Goal: Task Accomplishment & Management: Use online tool/utility

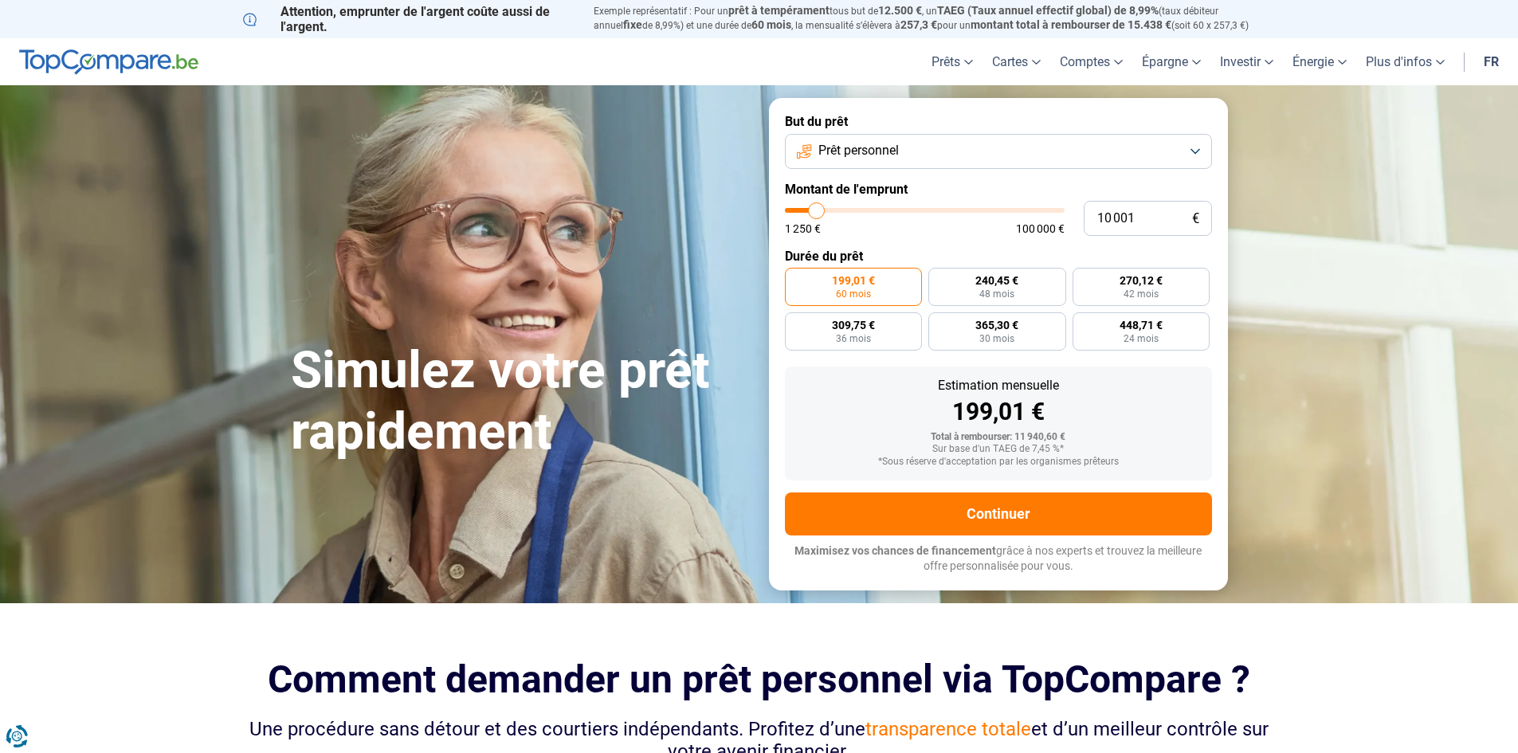
type input "11 000"
type input "11000"
type input "11 250"
type input "11250"
type input "11 500"
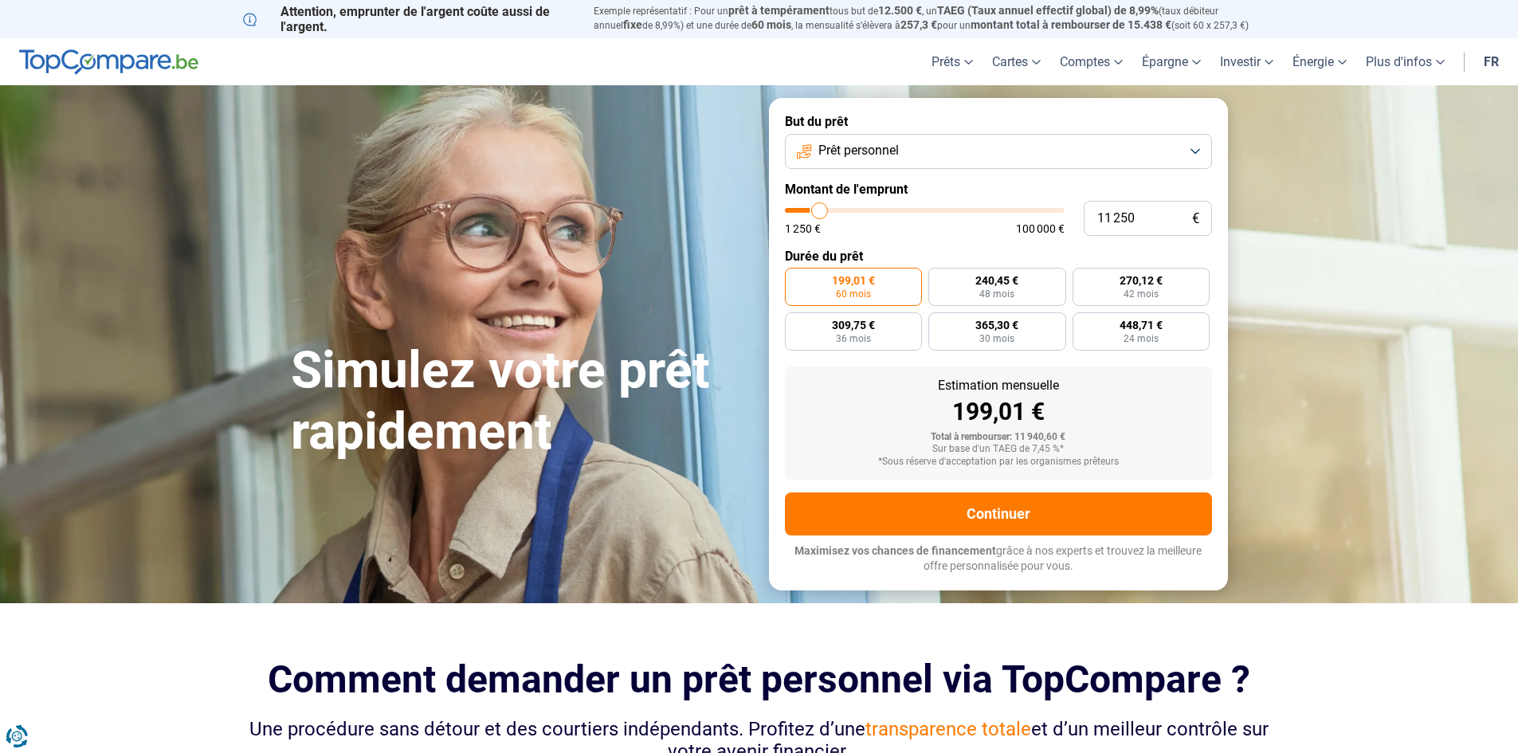
type input "11500"
type input "11 750"
type input "11750"
type input "12 000"
type input "12000"
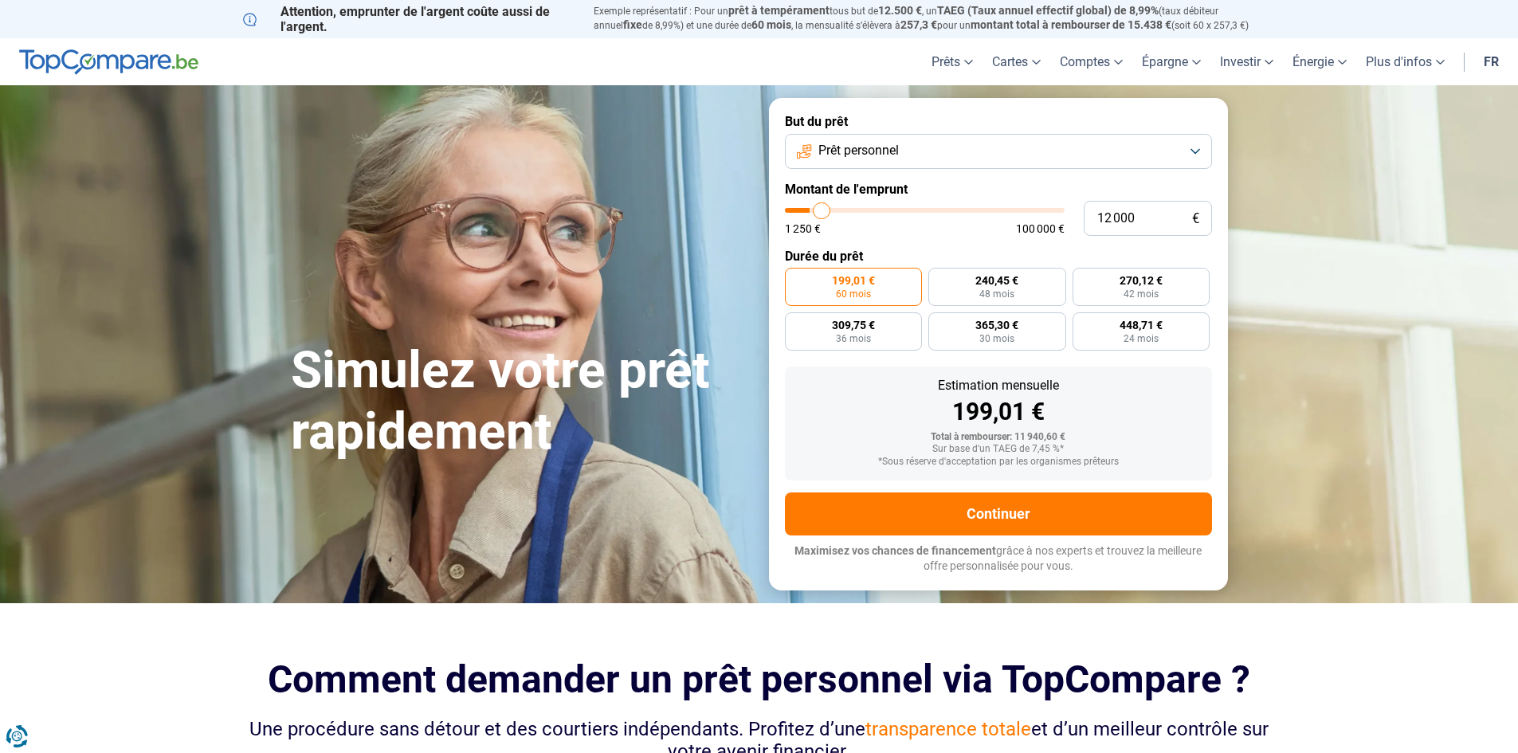
type input "12 750"
type input "12750"
type input "13 250"
type input "13250"
type input "14 000"
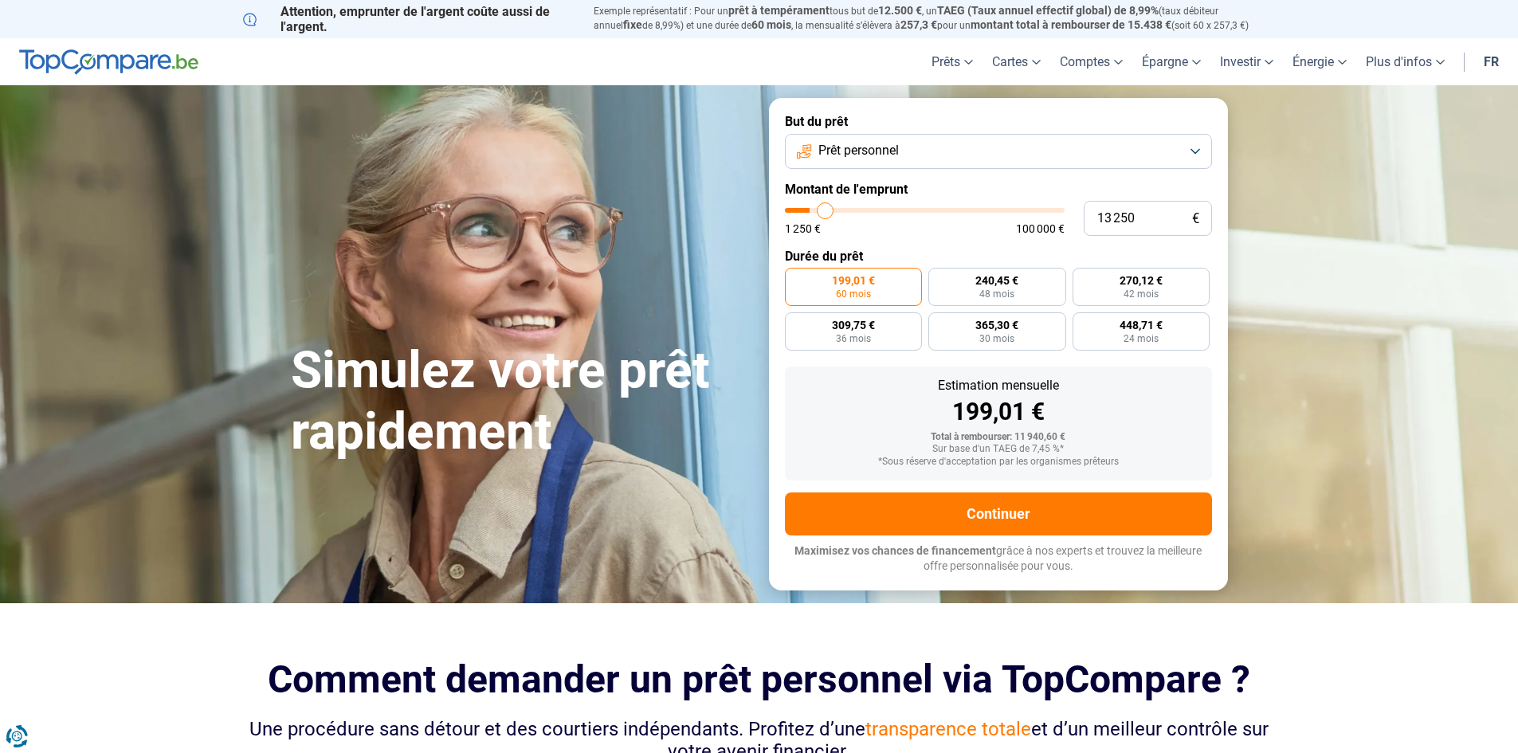
type input "14000"
type input "16 000"
type input "16000"
type input "18 750"
type input "18750"
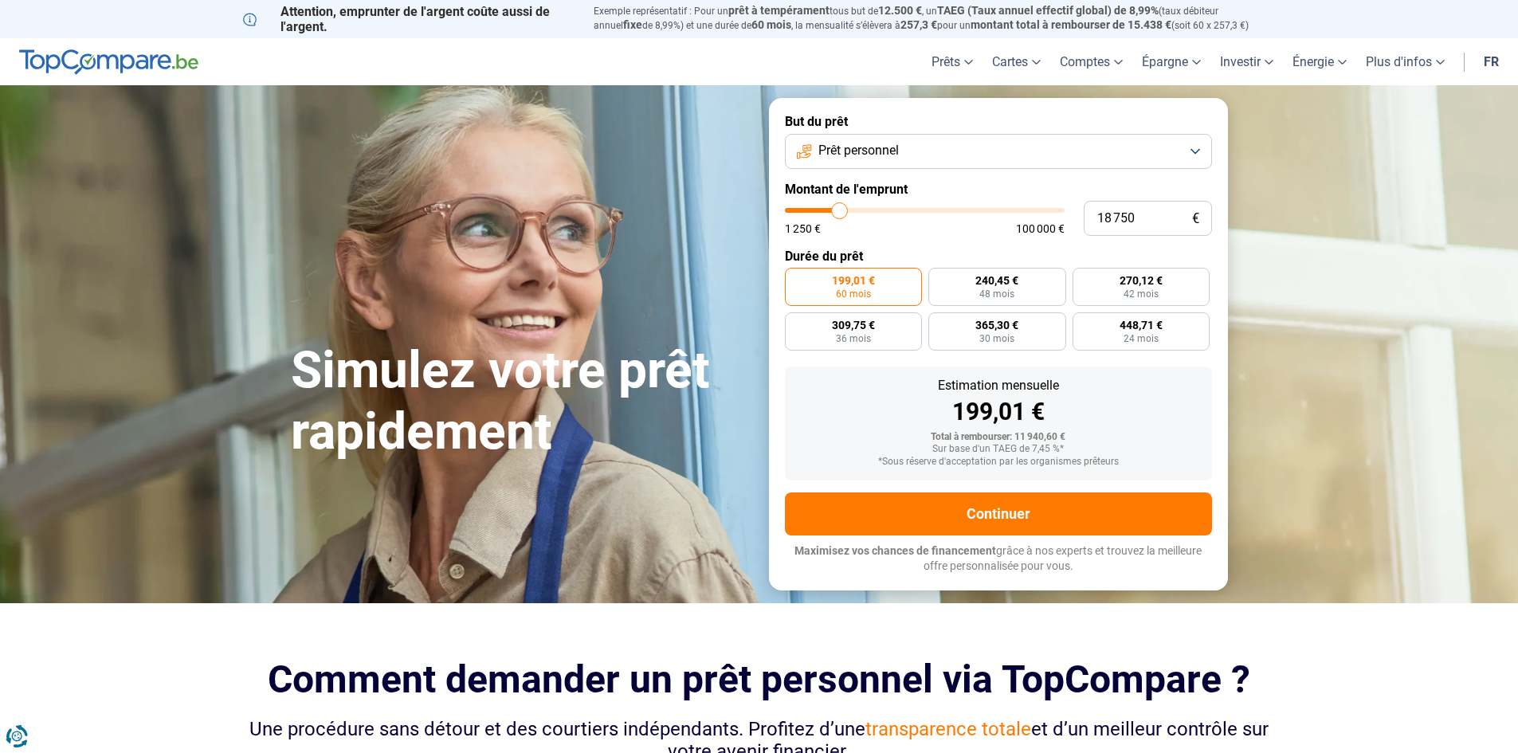
type input "19 750"
type input "19750"
type input "21 250"
type input "21250"
type input "21 500"
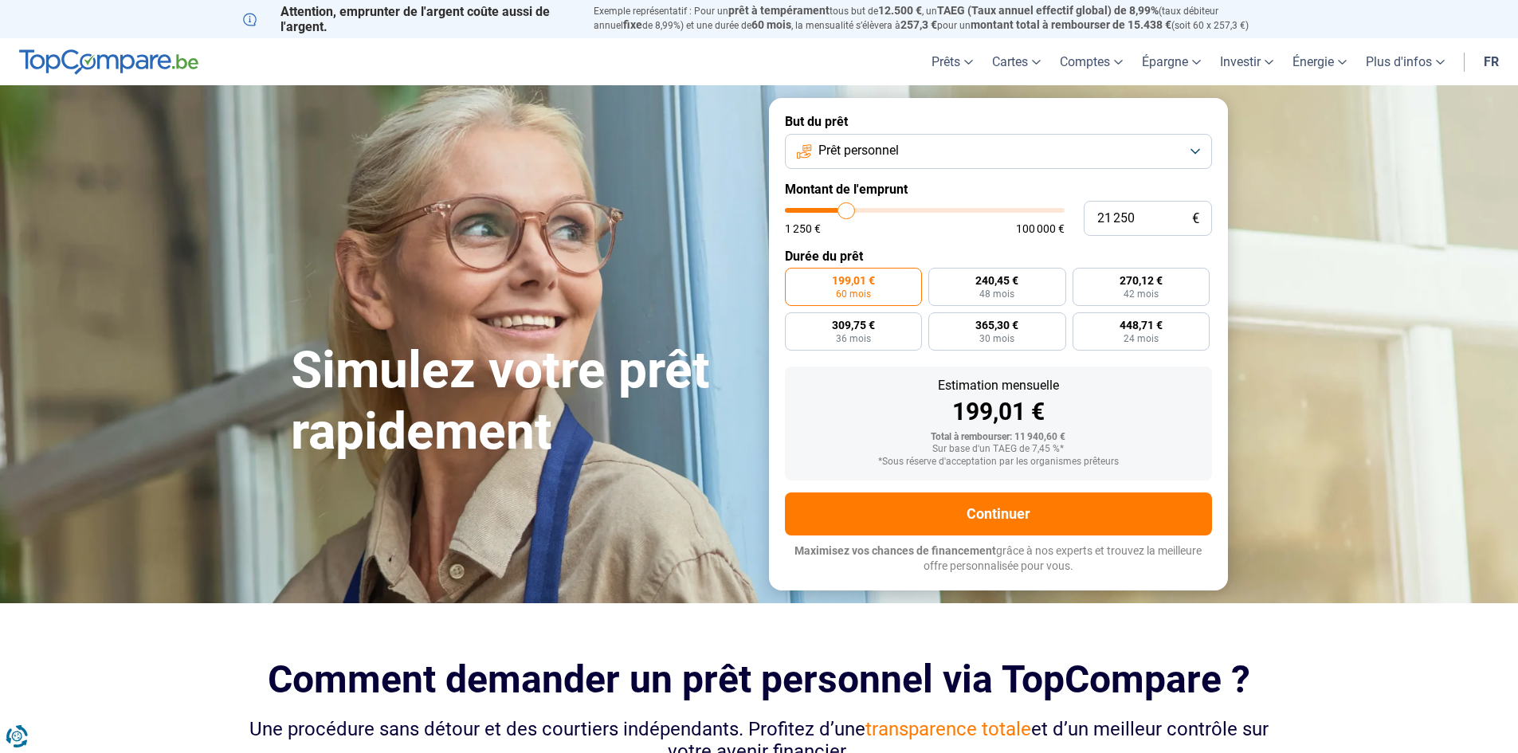
type input "21500"
type input "21 750"
type input "21750"
type input "22 250"
type input "22250"
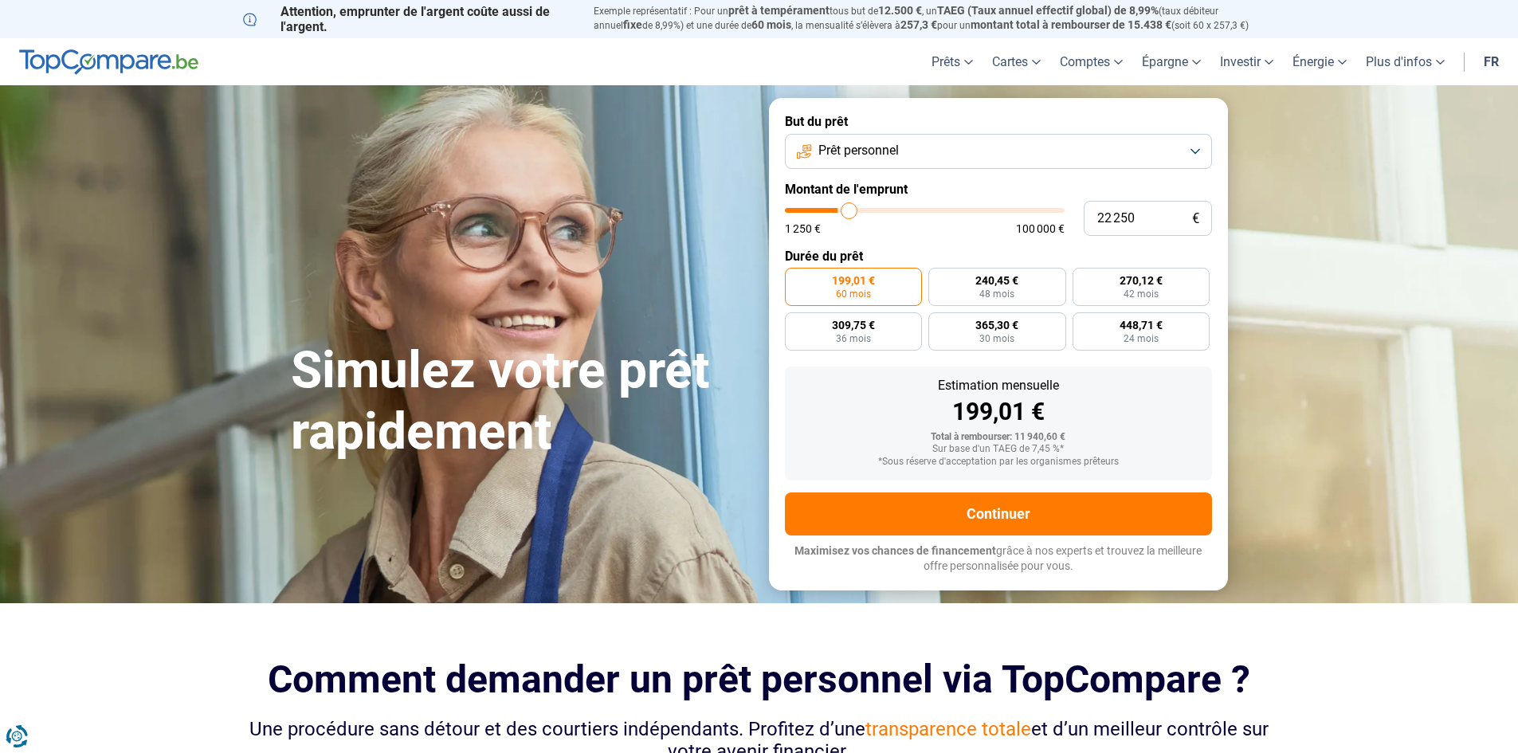
type input "24 750"
type input "24750"
type input "27 250"
type input "27250"
type input "30 500"
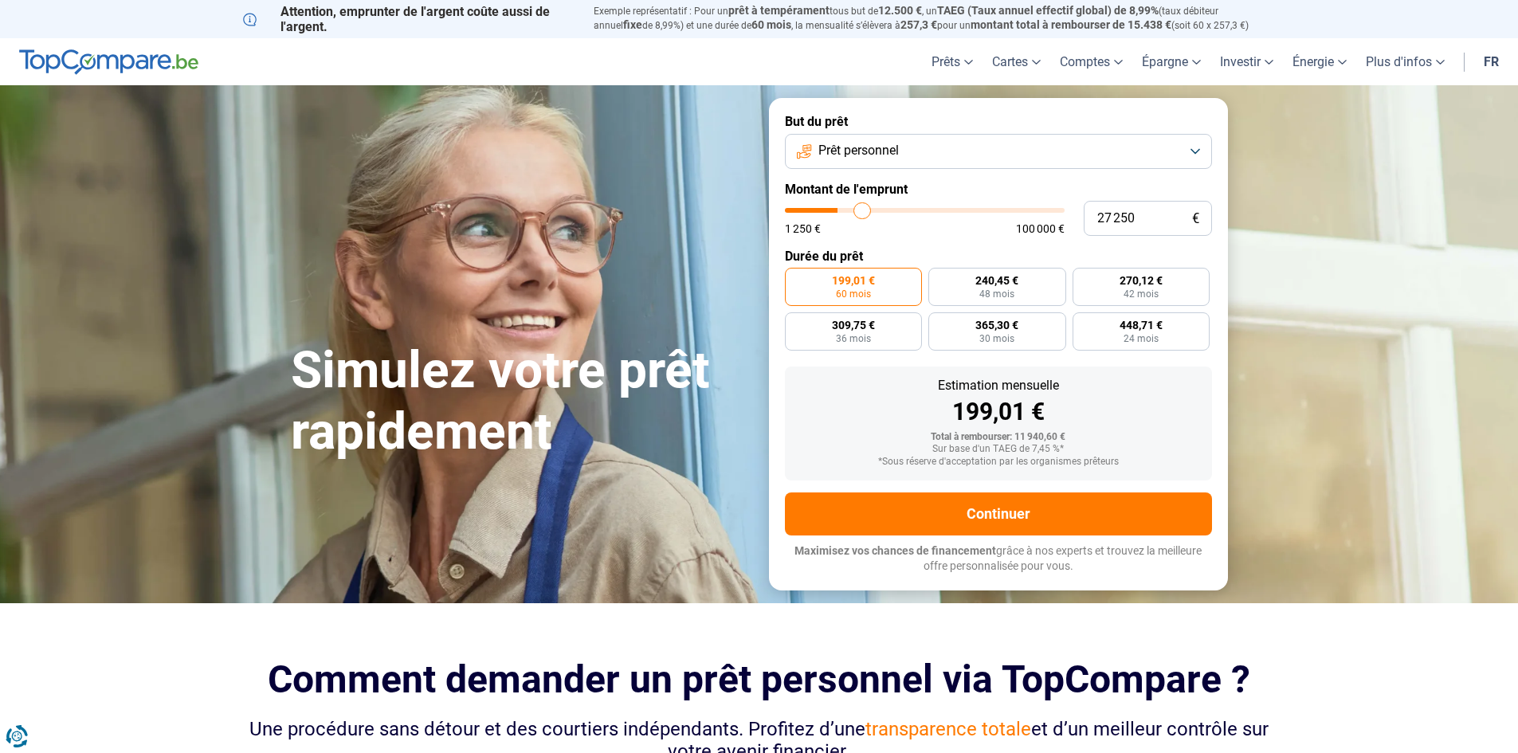
type input "30500"
type input "32 000"
type input "32000"
type input "32 500"
type input "32500"
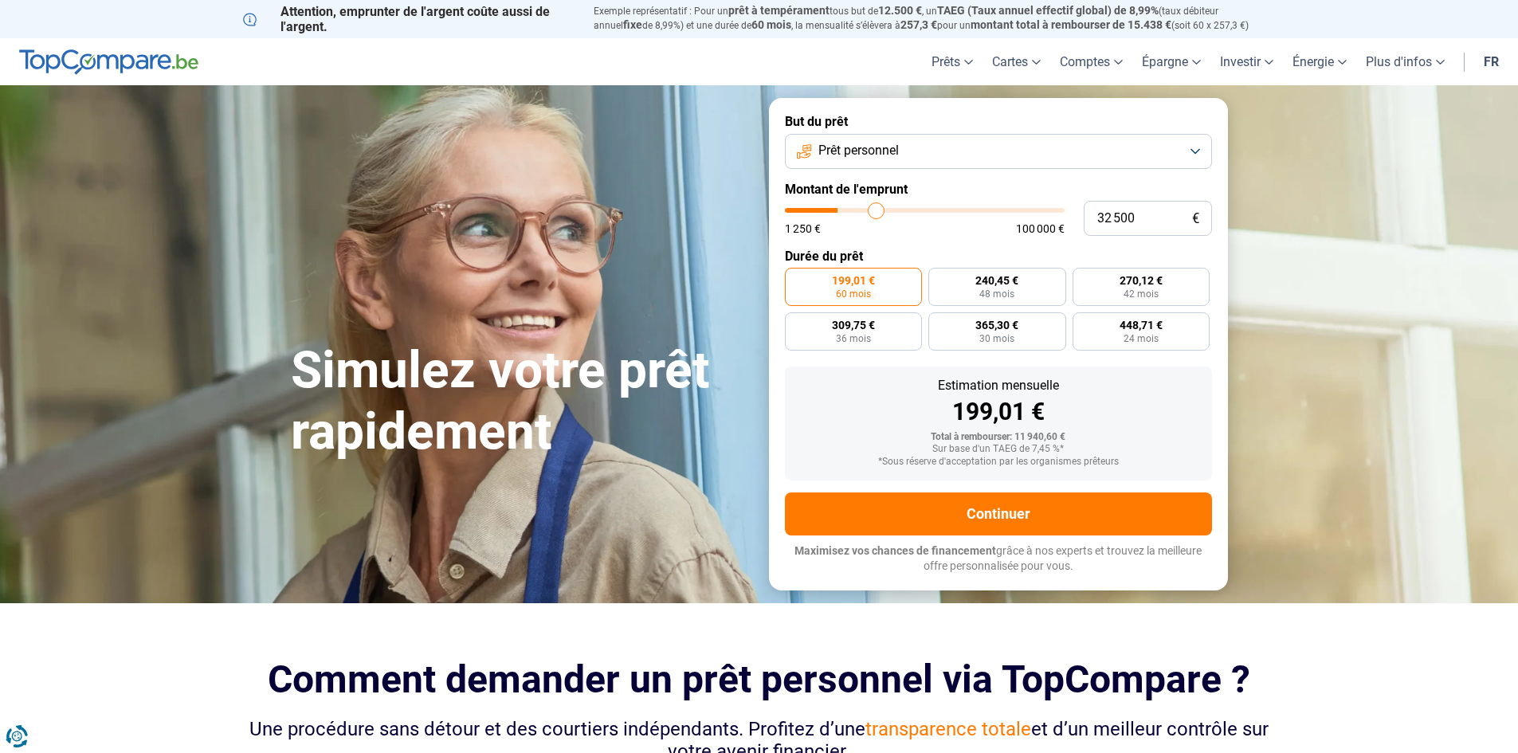
type input "32 750"
drag, startPoint x: 818, startPoint y: 208, endPoint x: 877, endPoint y: 219, distance: 60.0
type input "32750"
click at [877, 213] on input "range" at bounding box center [925, 210] width 280 height 5
radio input "false"
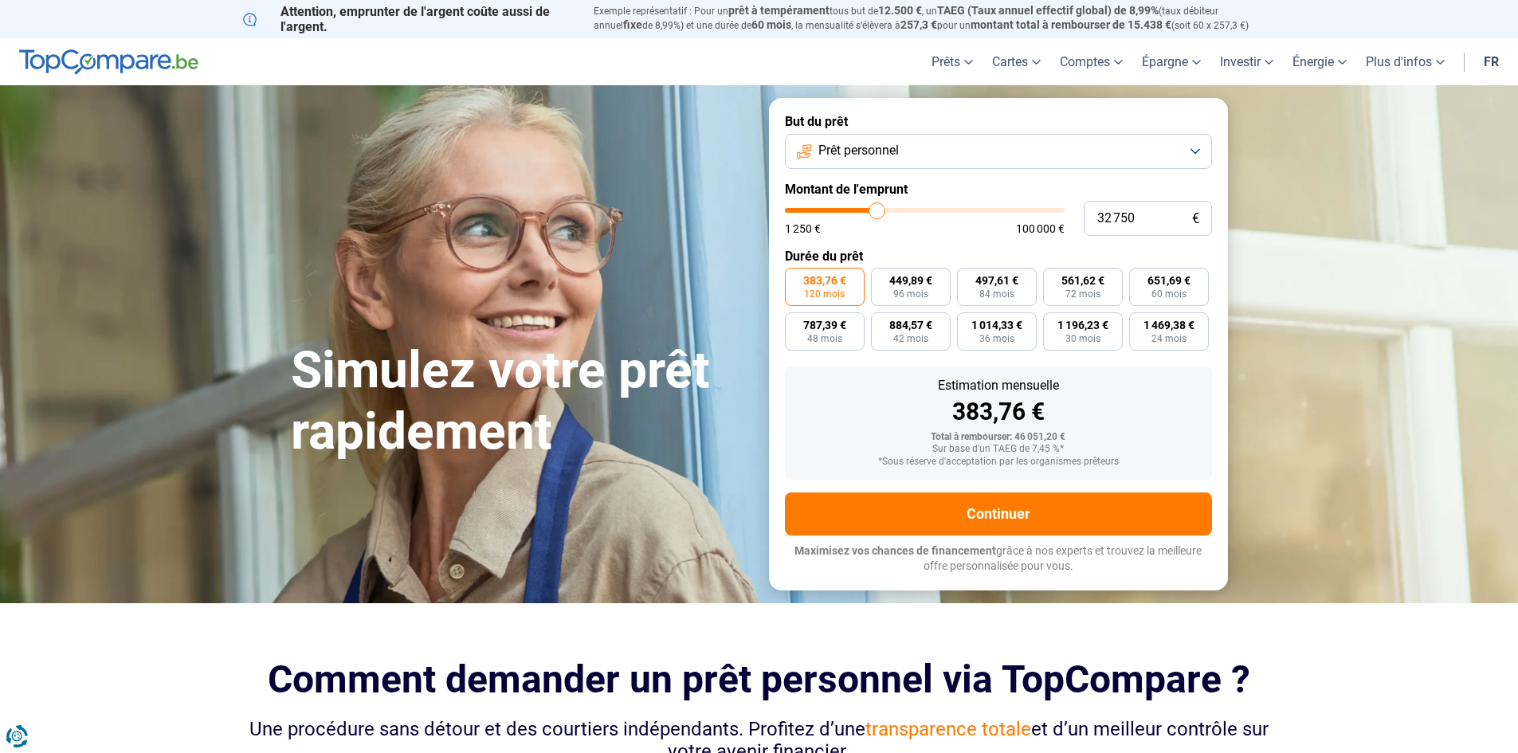
type input "32 500"
type input "32500"
type input "32 250"
type input "32250"
type input "32 000"
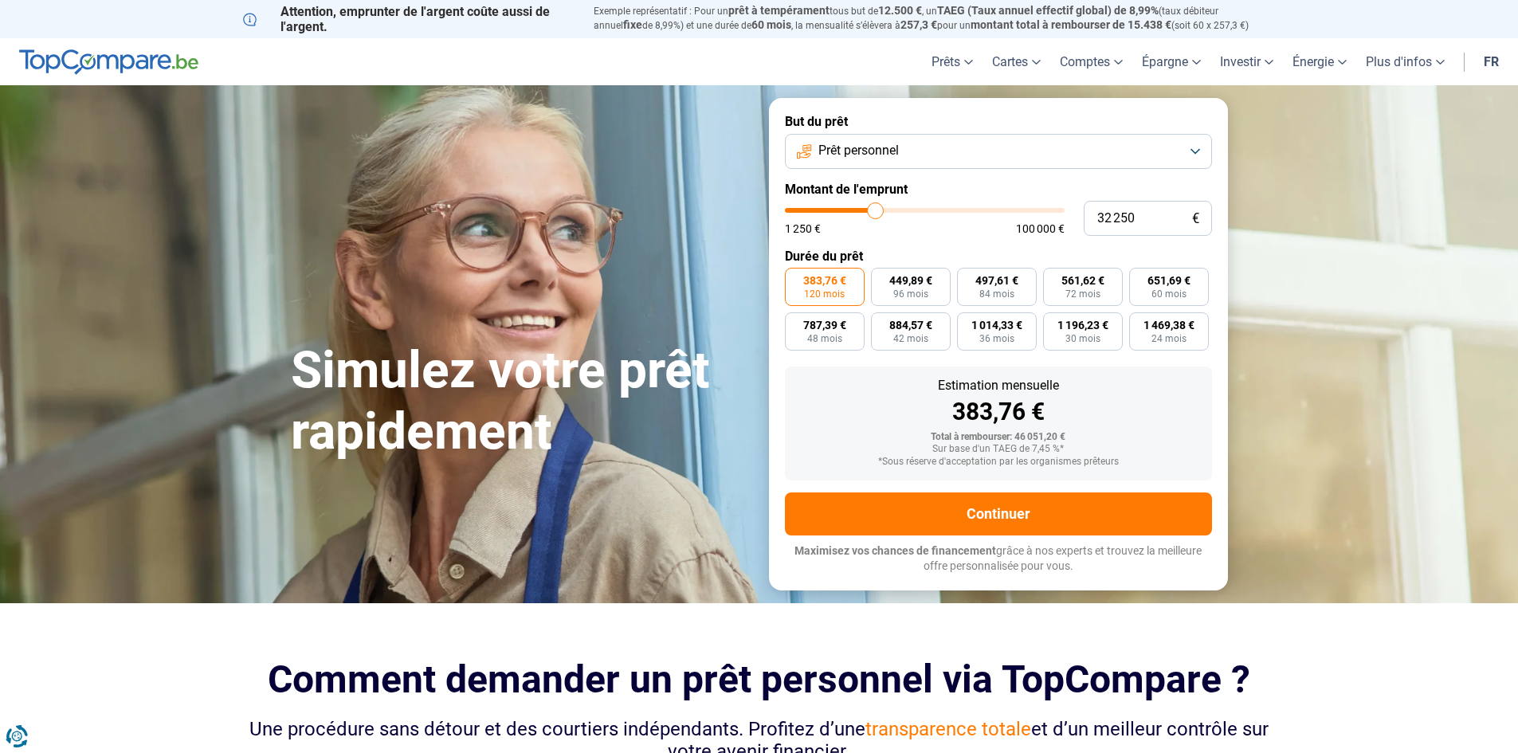
type input "32000"
type input "31 750"
type input "31750"
type input "31 250"
type input "31250"
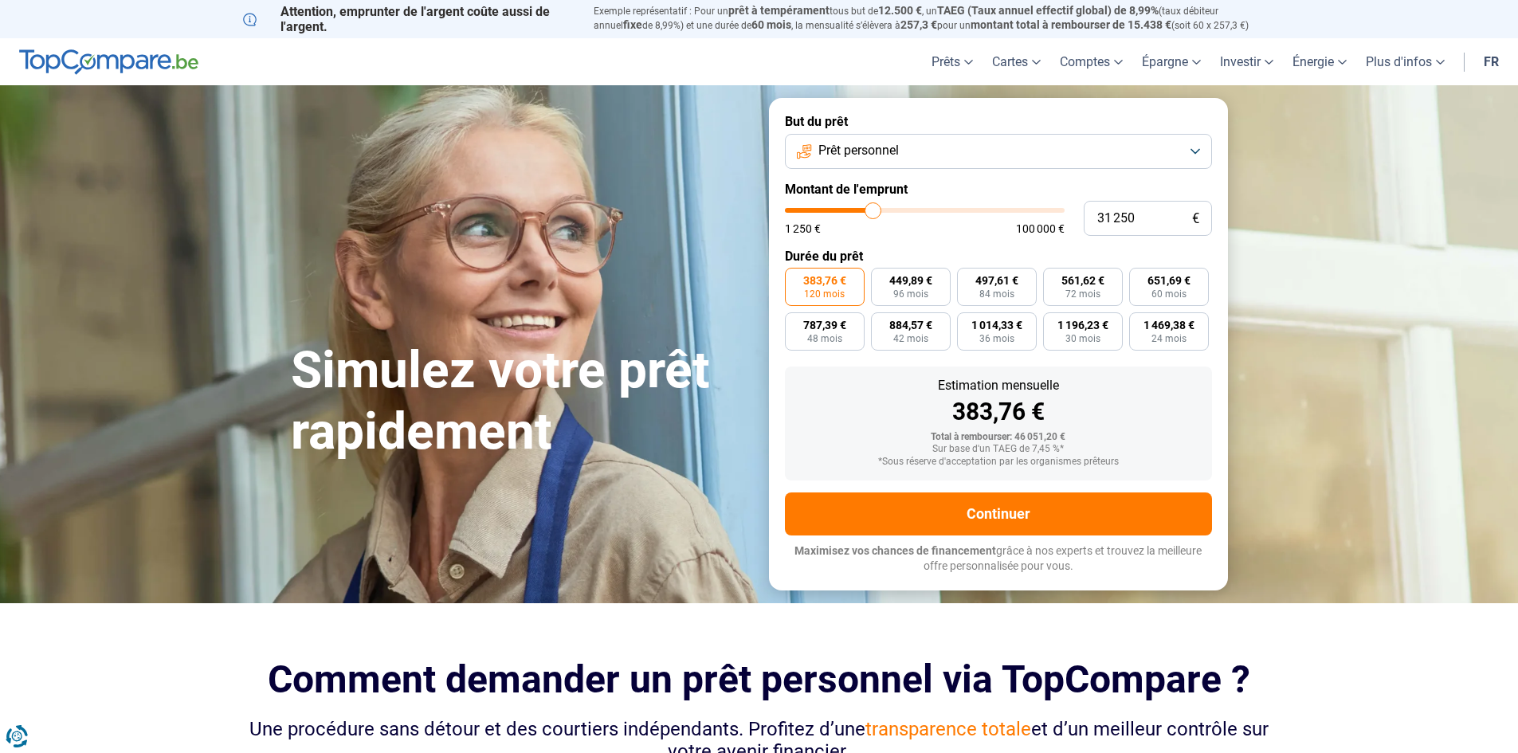
type input "30 500"
type input "30500"
type input "29 250"
type input "29250"
type input "28 000"
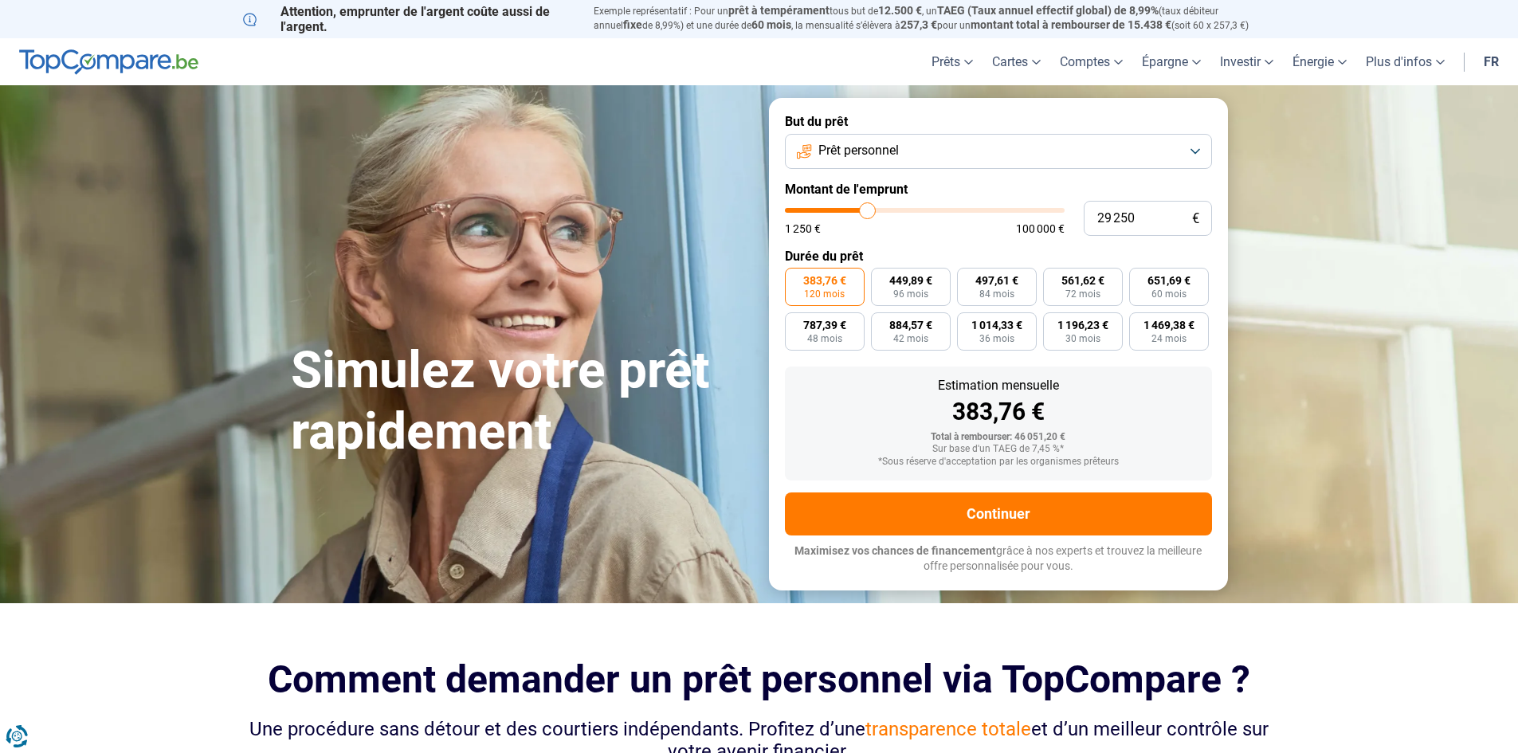
type input "28000"
type input "26 500"
type input "26500"
type input "25 000"
type input "25000"
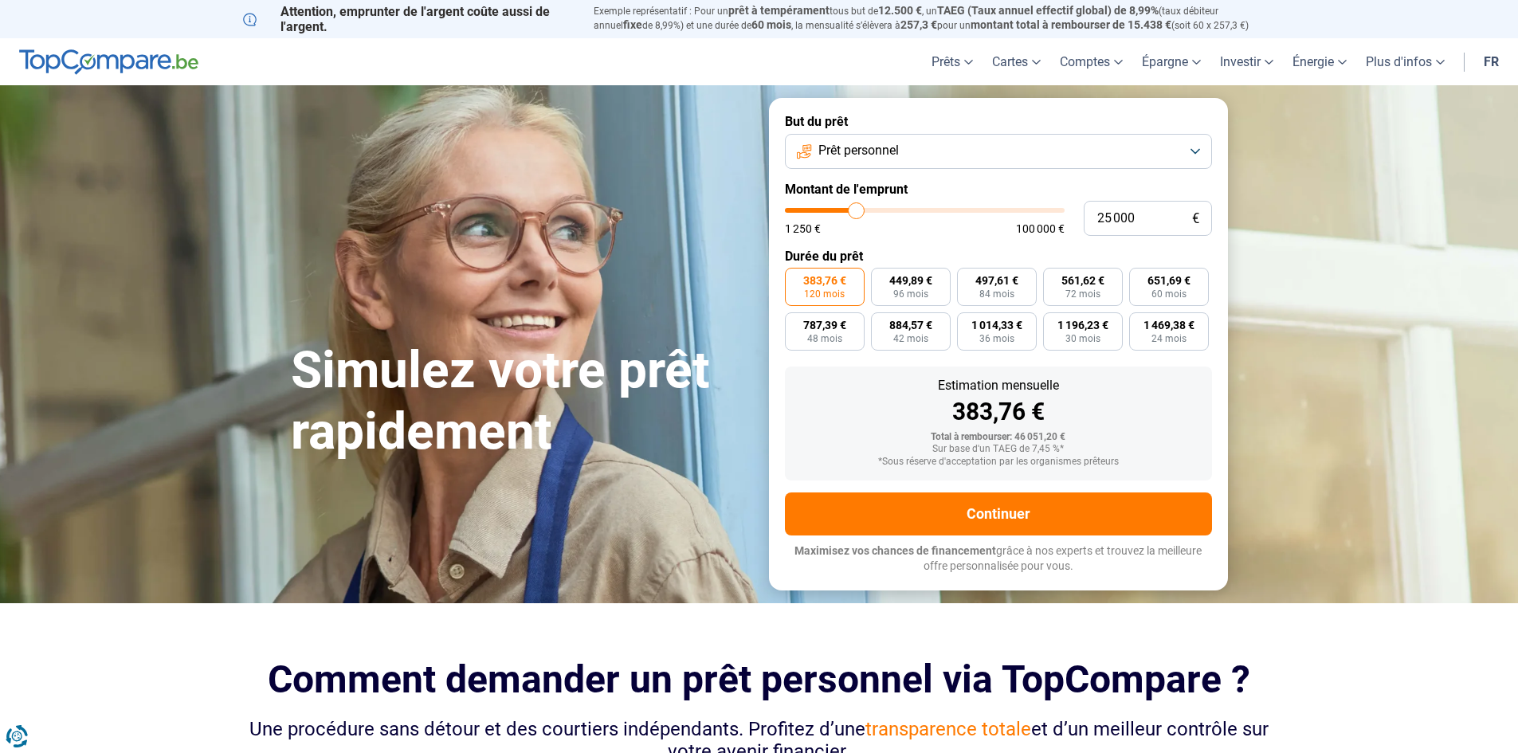
type input "23 500"
type input "23500"
type input "21 750"
type input "21750"
type input "20 750"
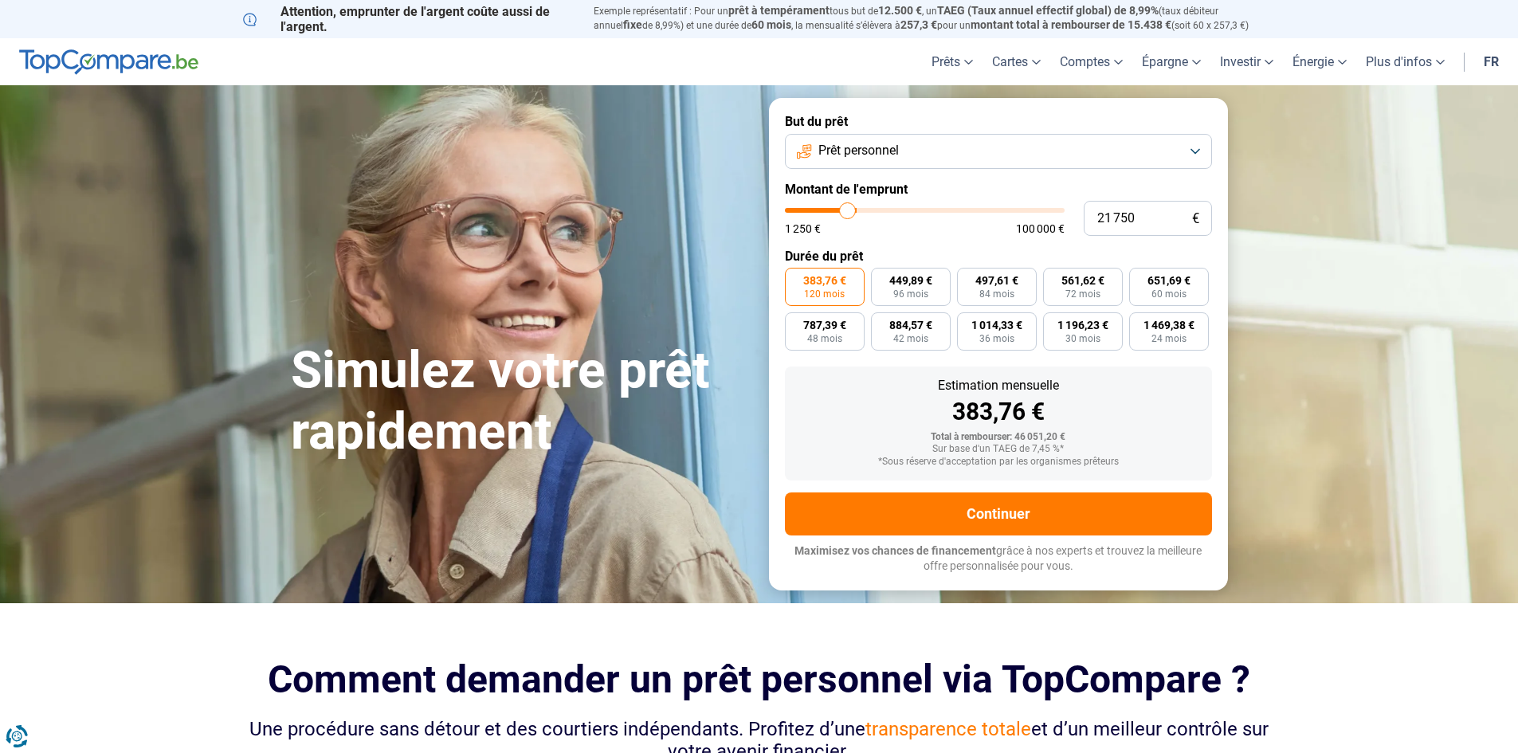
type input "20750"
type input "20 250"
type input "20250"
type input "20 000"
type input "20000"
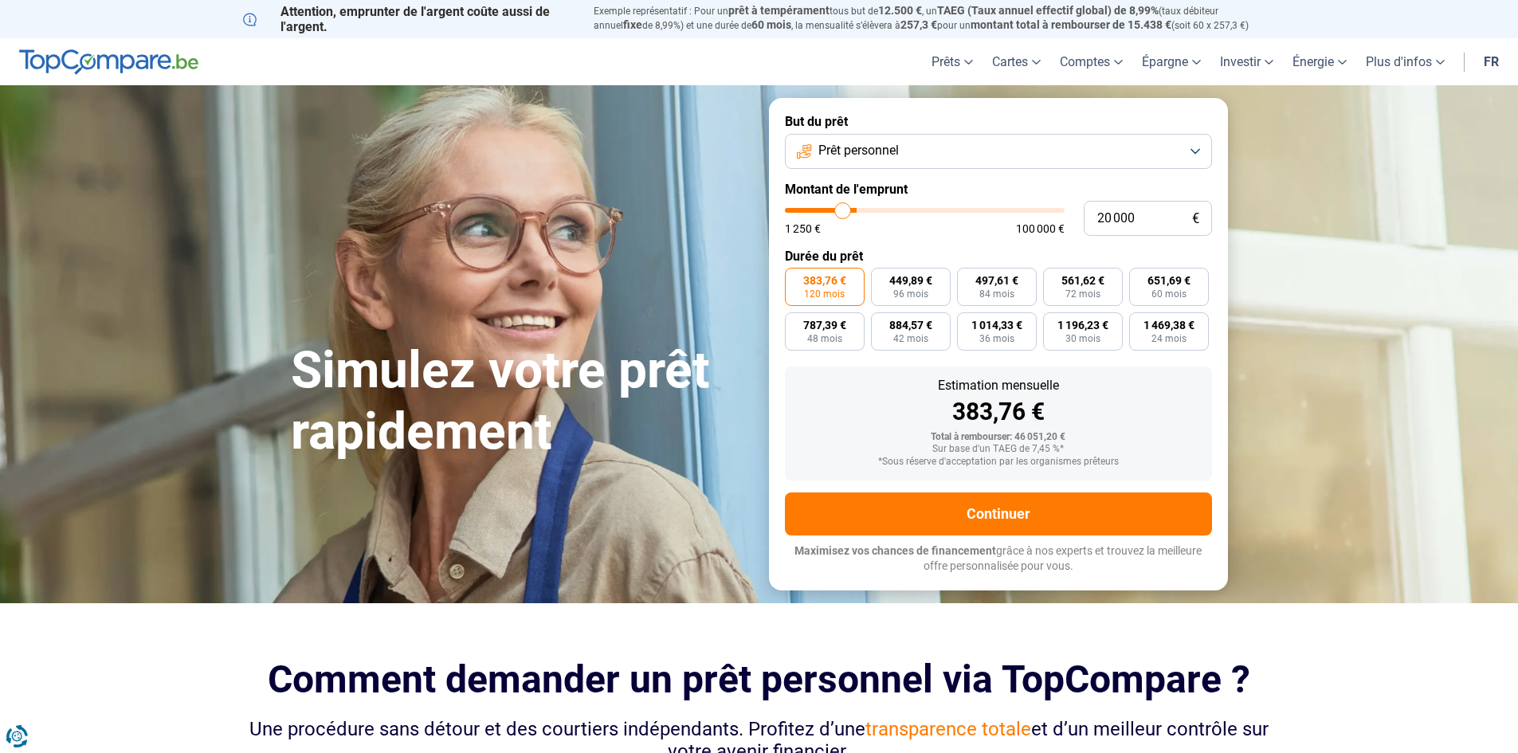
type input "19 750"
type input "19750"
type input "19 250"
type input "19250"
type input "19 000"
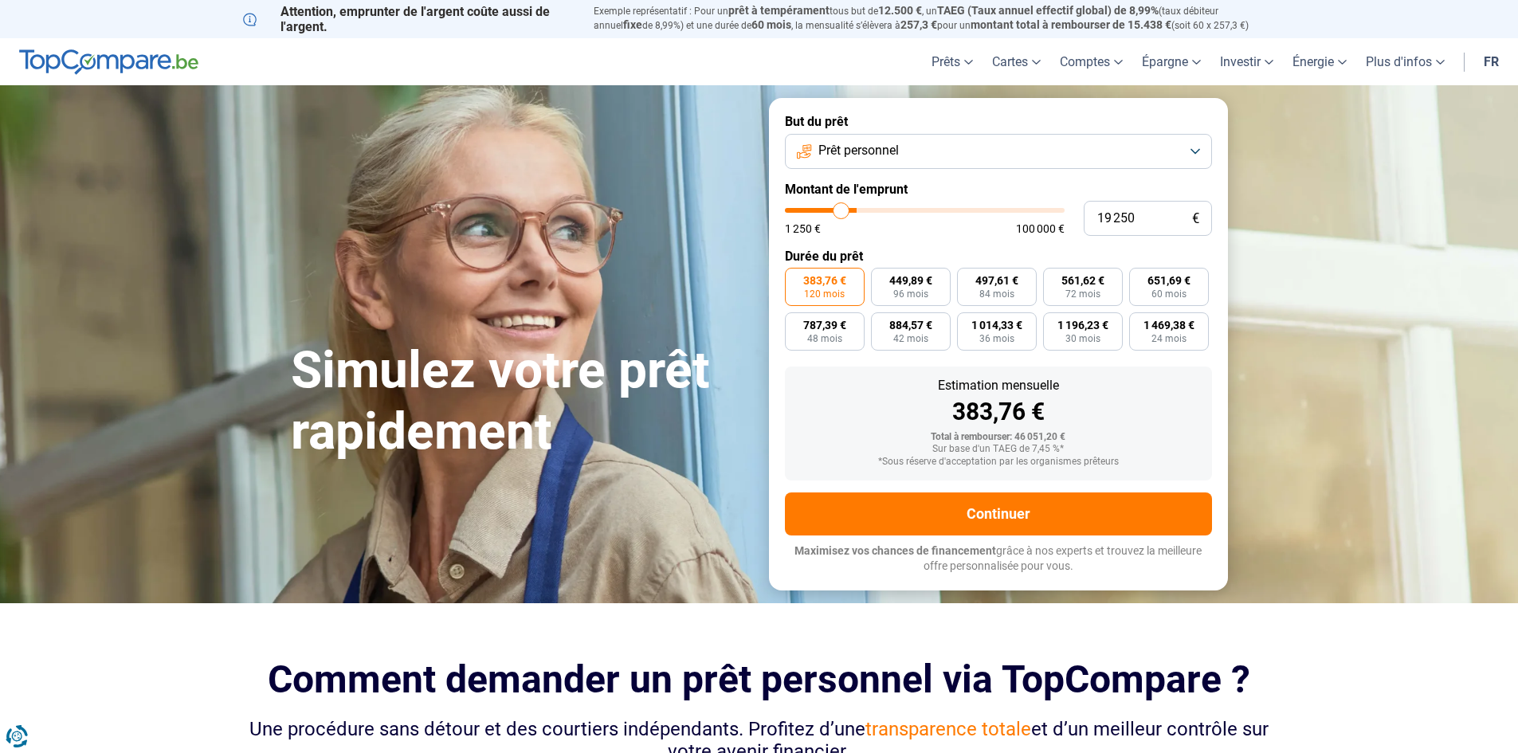
type input "19000"
type input "18 500"
type input "18500"
type input "18 000"
type input "18000"
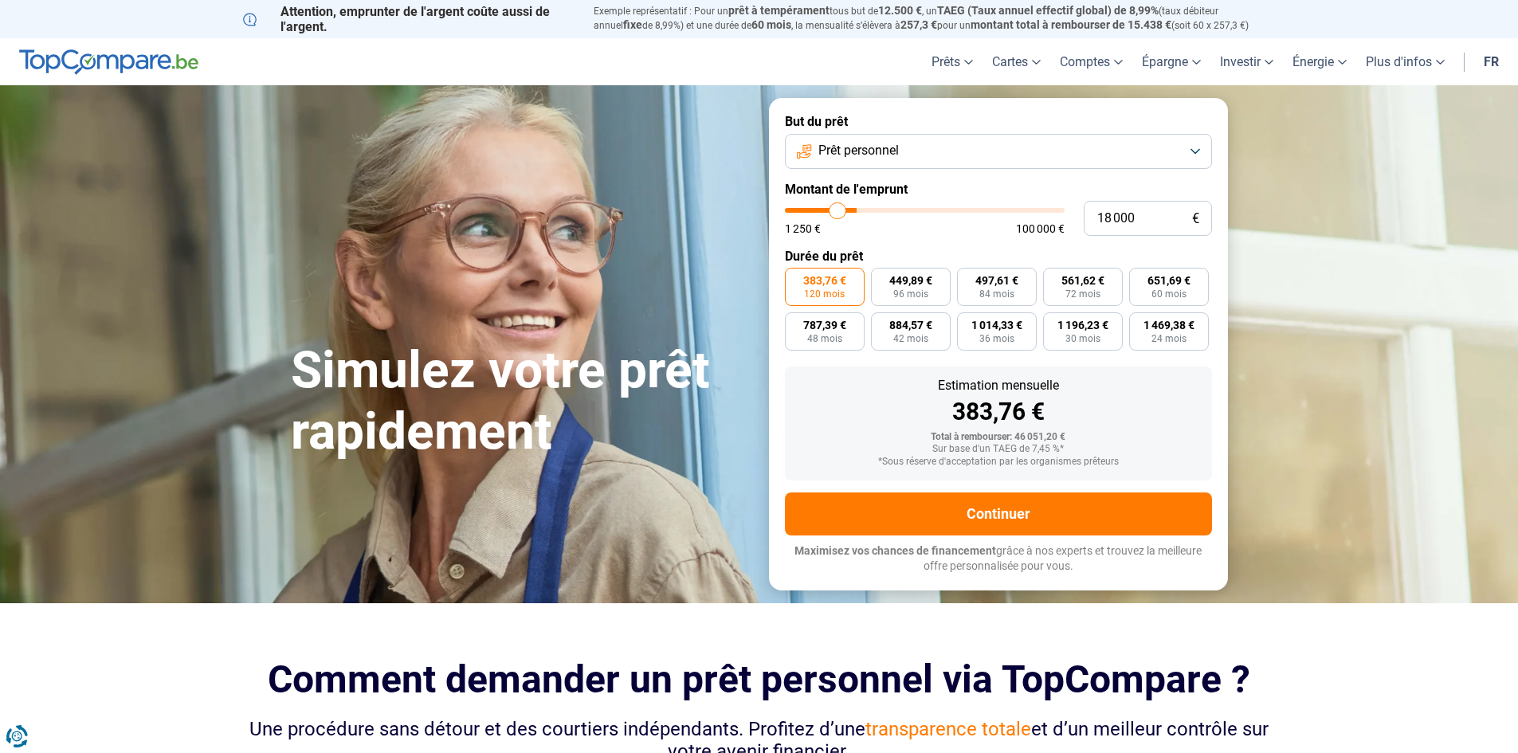
type input "17 500"
type input "17500"
type input "17 250"
type input "17250"
type input "17 000"
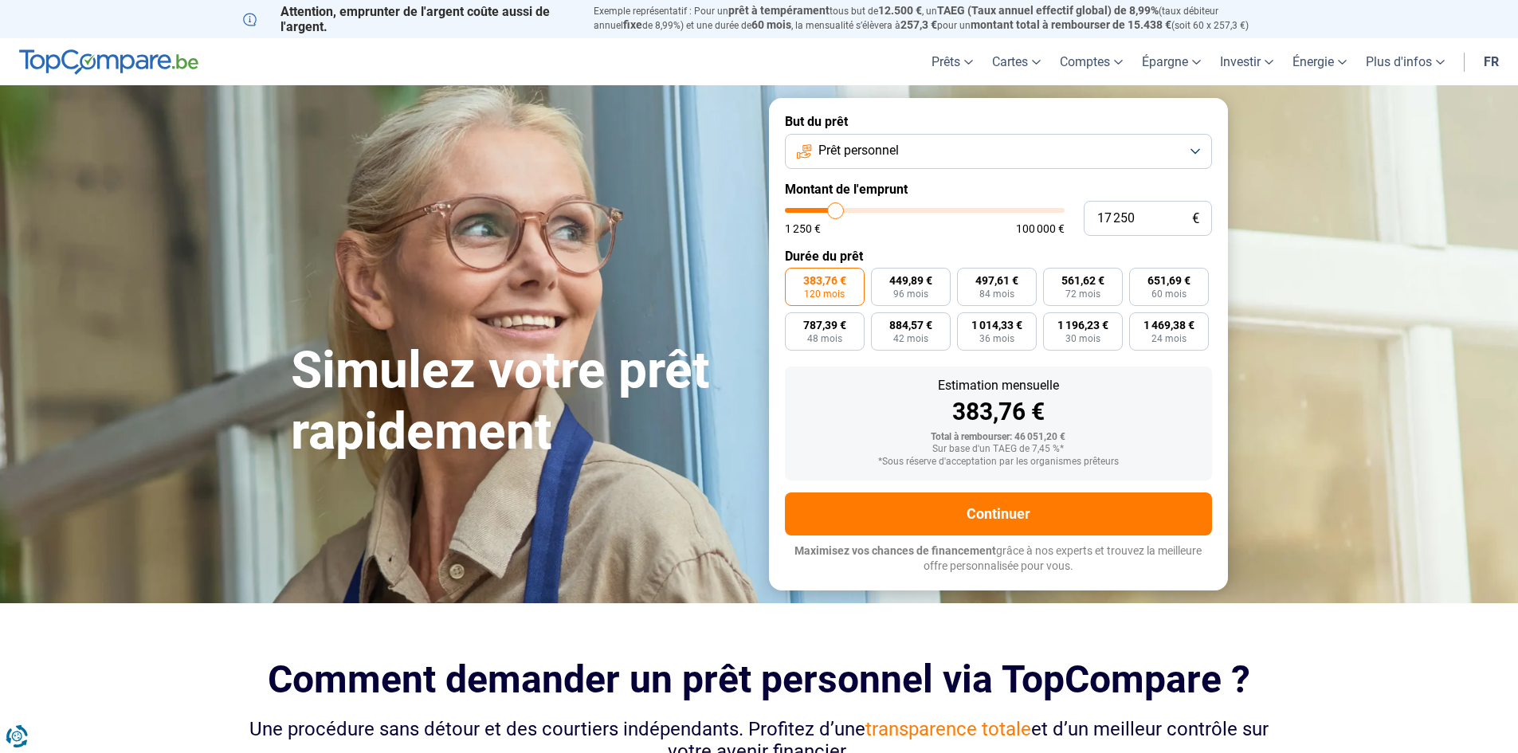
type input "17000"
type input "16 500"
type input "16500"
type input "16 250"
type input "16250"
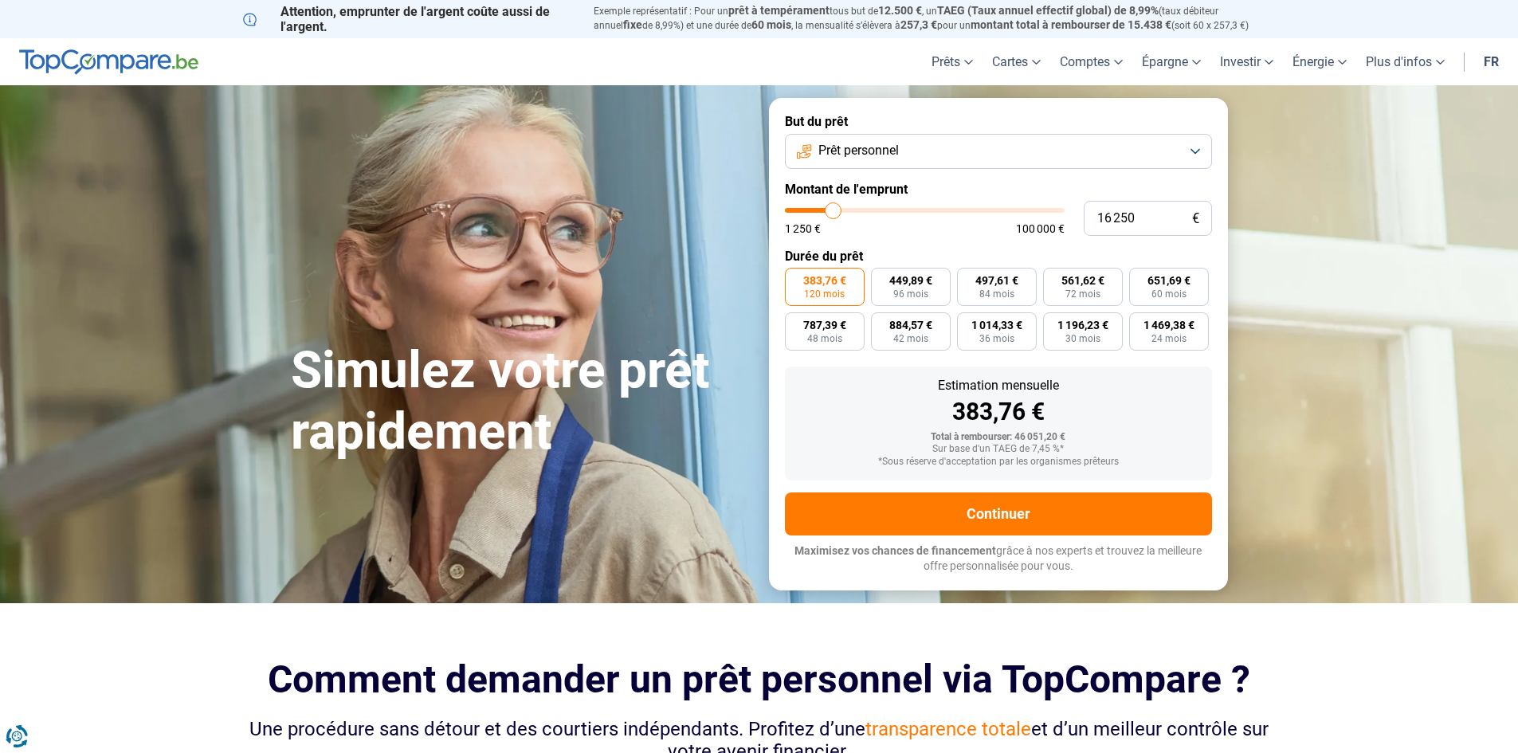
type input "16 000"
type input "16000"
type input "15 750"
type input "15750"
type input "15 500"
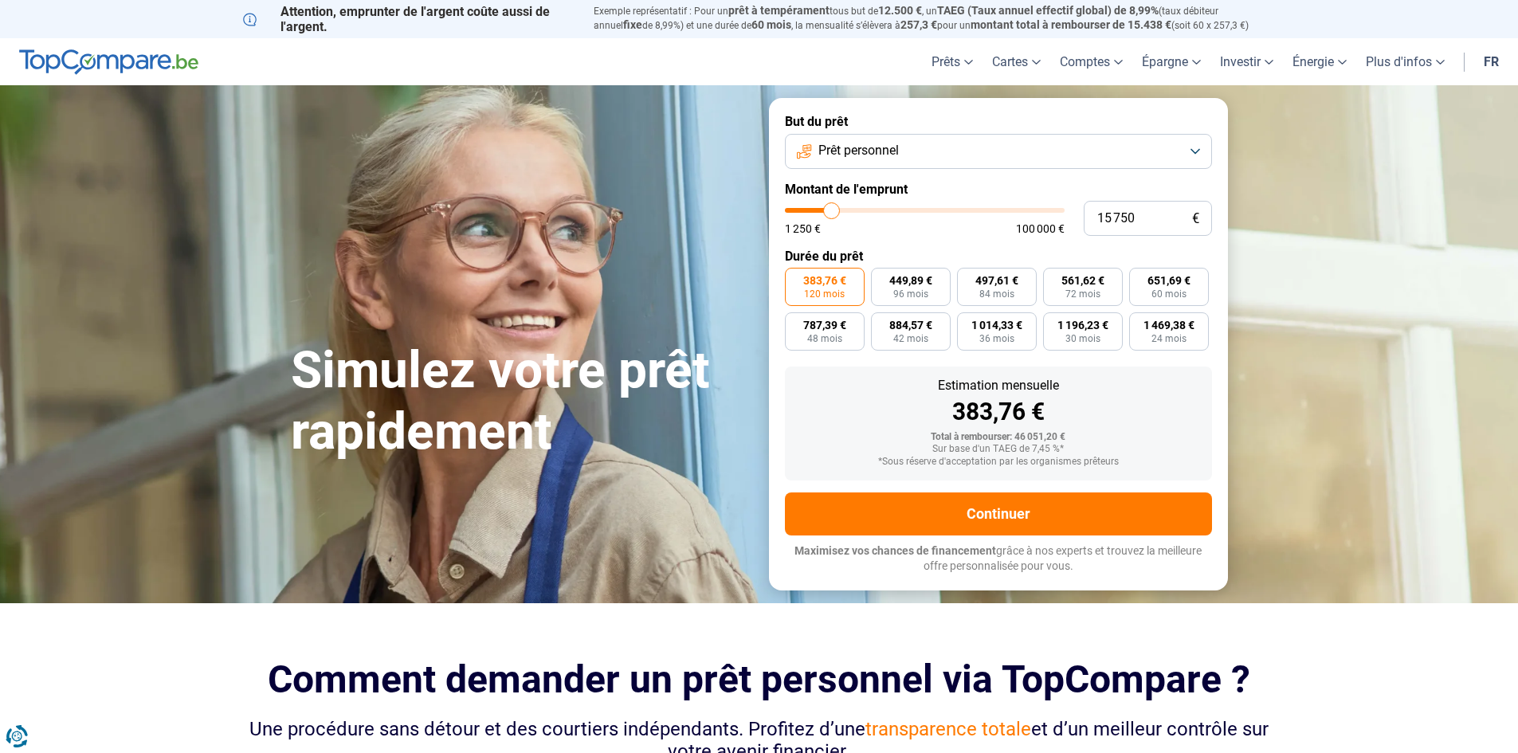
type input "15500"
type input "15 000"
drag, startPoint x: 877, startPoint y: 210, endPoint x: 830, endPoint y: 210, distance: 47.0
type input "15000"
click at [830, 210] on input "range" at bounding box center [925, 210] width 280 height 5
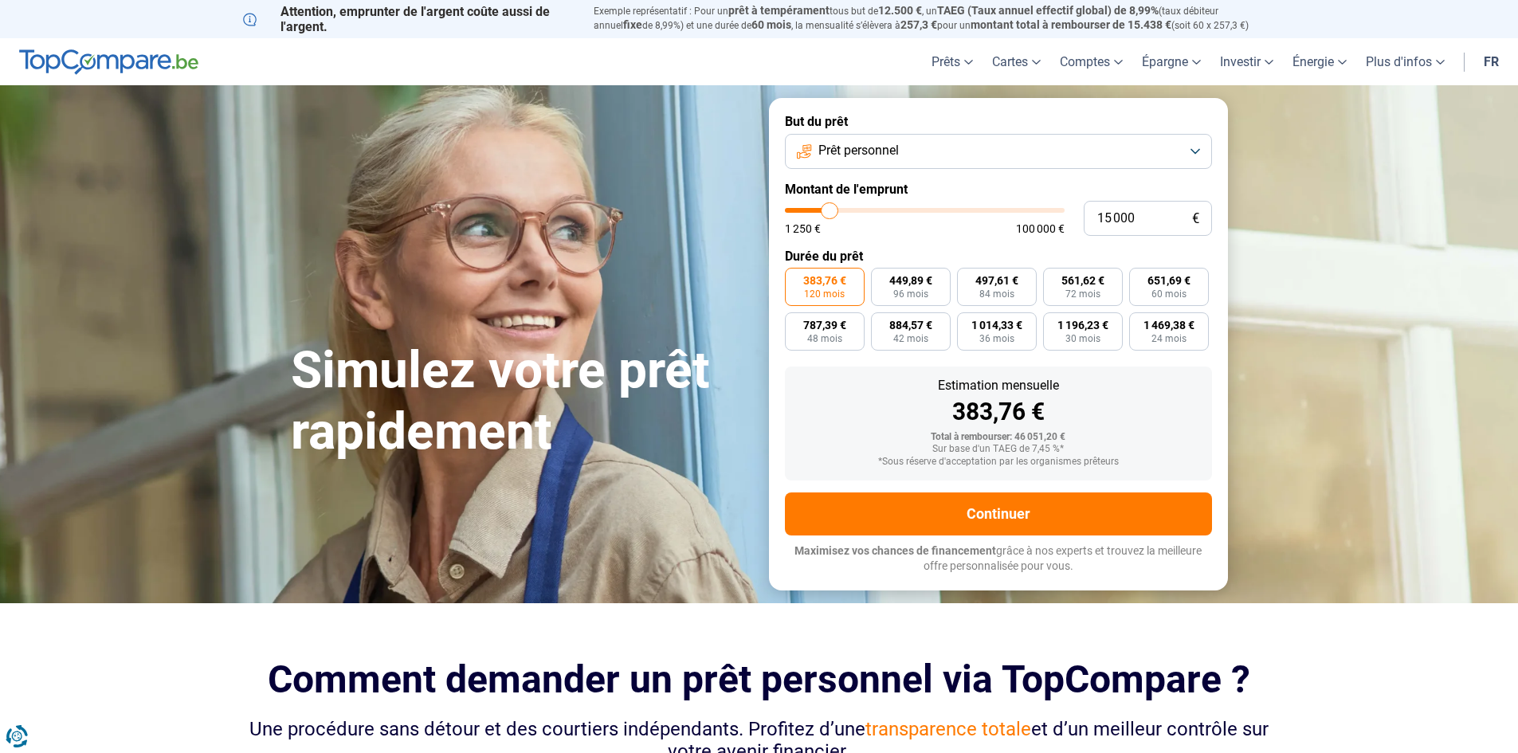
radio input "true"
type input "14 500"
type input "14500"
type input "14 250"
type input "14250"
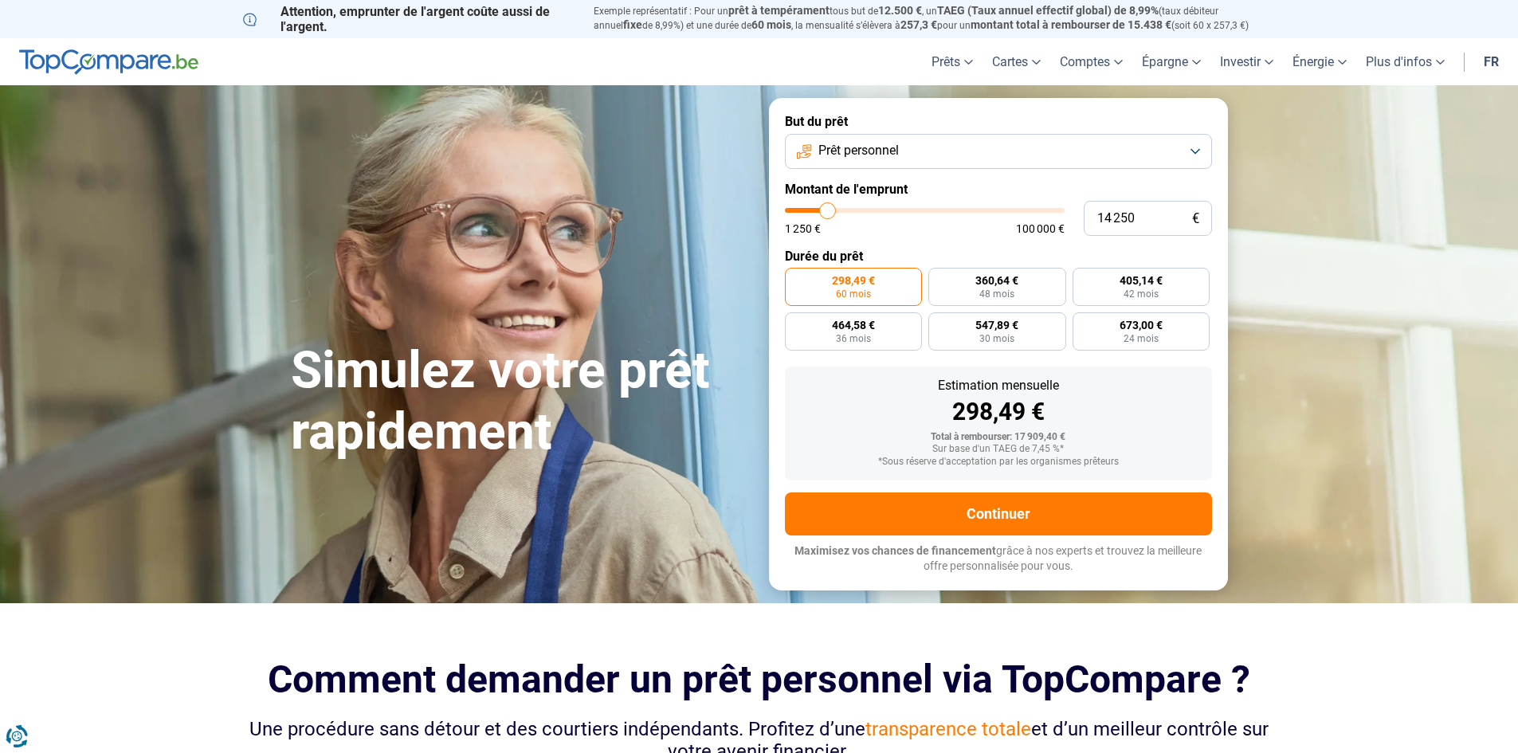
type input "13 500"
type input "13500"
type input "13 250"
type input "13250"
type input "13 000"
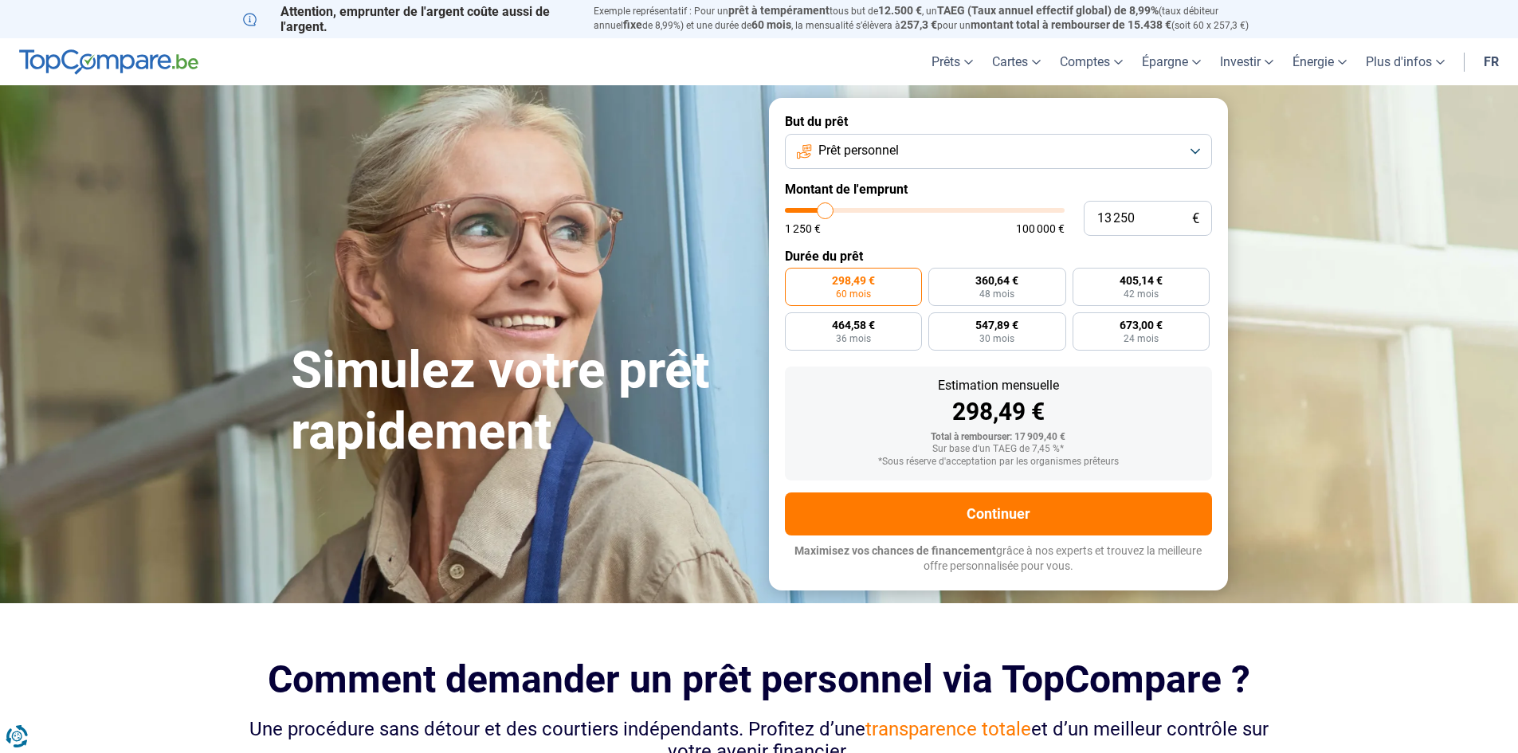
type input "13000"
type input "12 500"
type input "12500"
type input "11 750"
type input "11750"
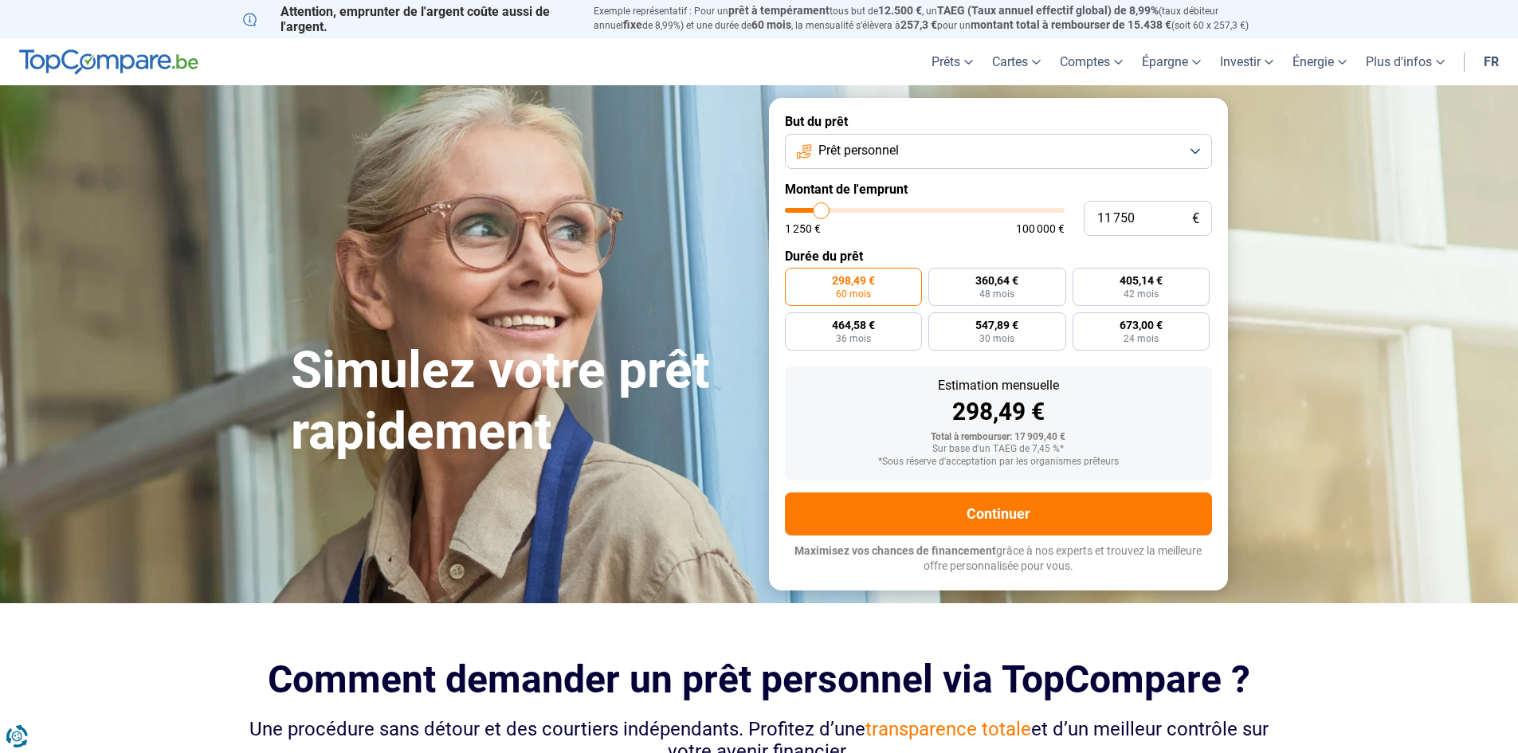
type input "11 000"
type input "11000"
type input "10 500"
type input "10500"
type input "10 250"
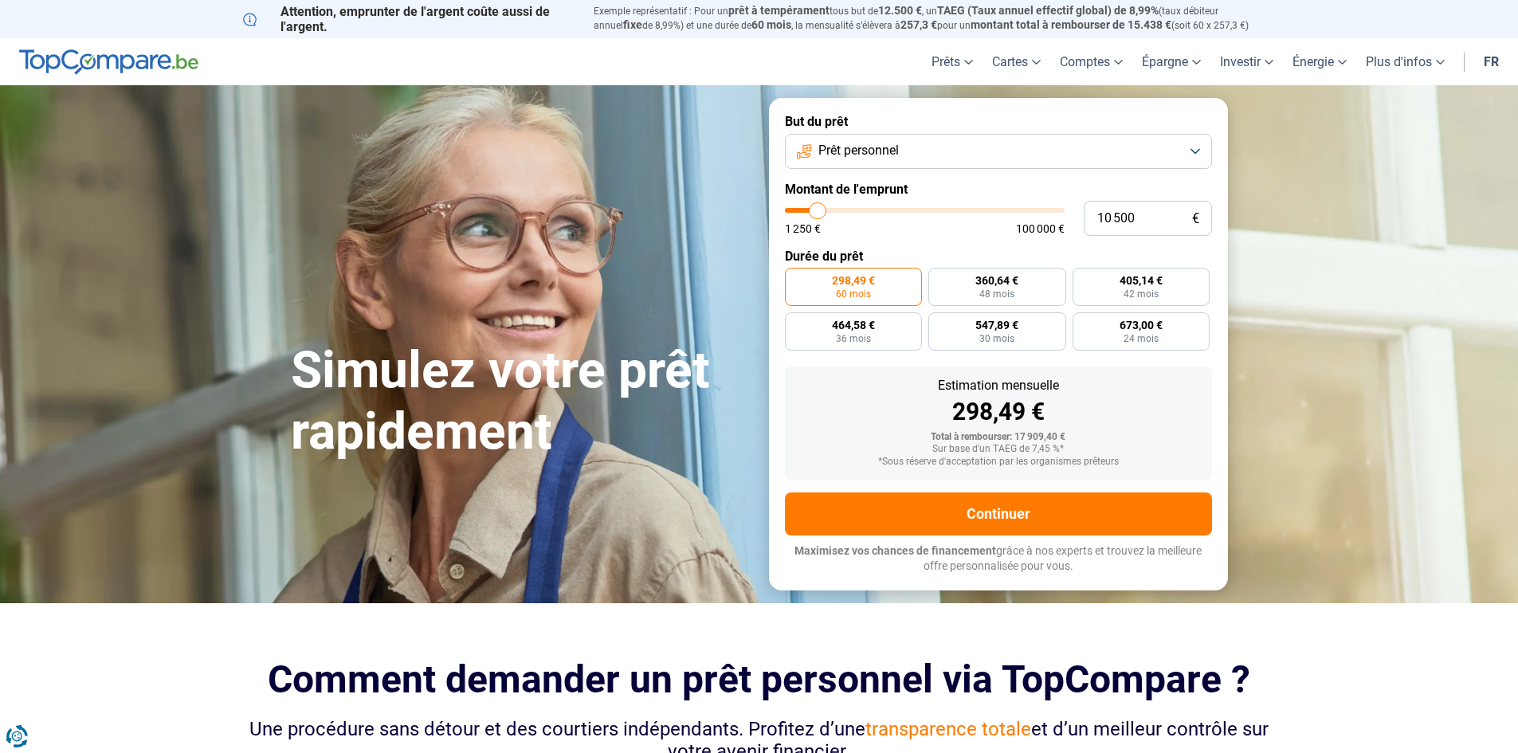
type input "10250"
type input "10 000"
type input "10000"
type input "9 750"
drag, startPoint x: 829, startPoint y: 213, endPoint x: 816, endPoint y: 213, distance: 13.5
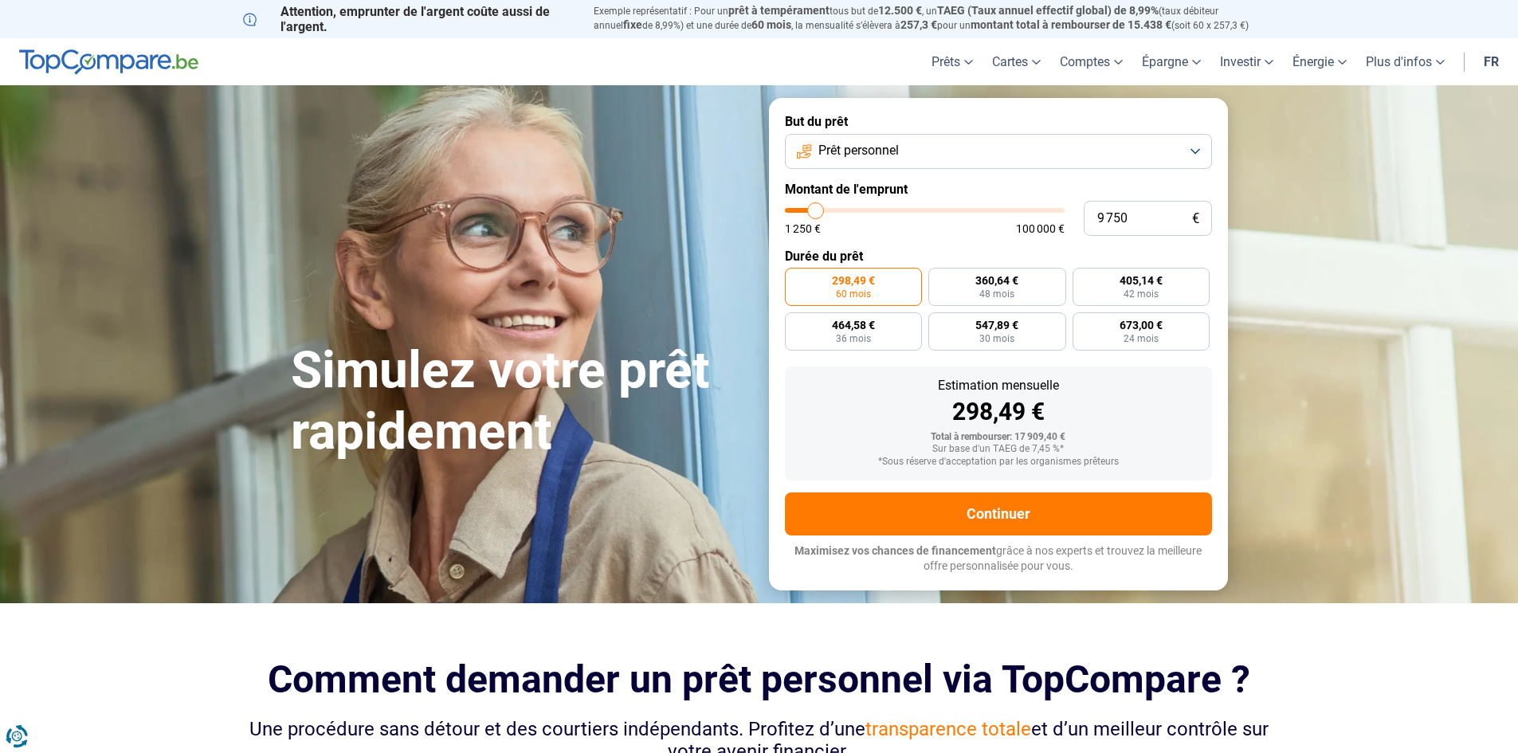
type input "9750"
click at [816, 213] on input "range" at bounding box center [925, 210] width 280 height 5
radio input "true"
type input "11 000"
type input "11000"
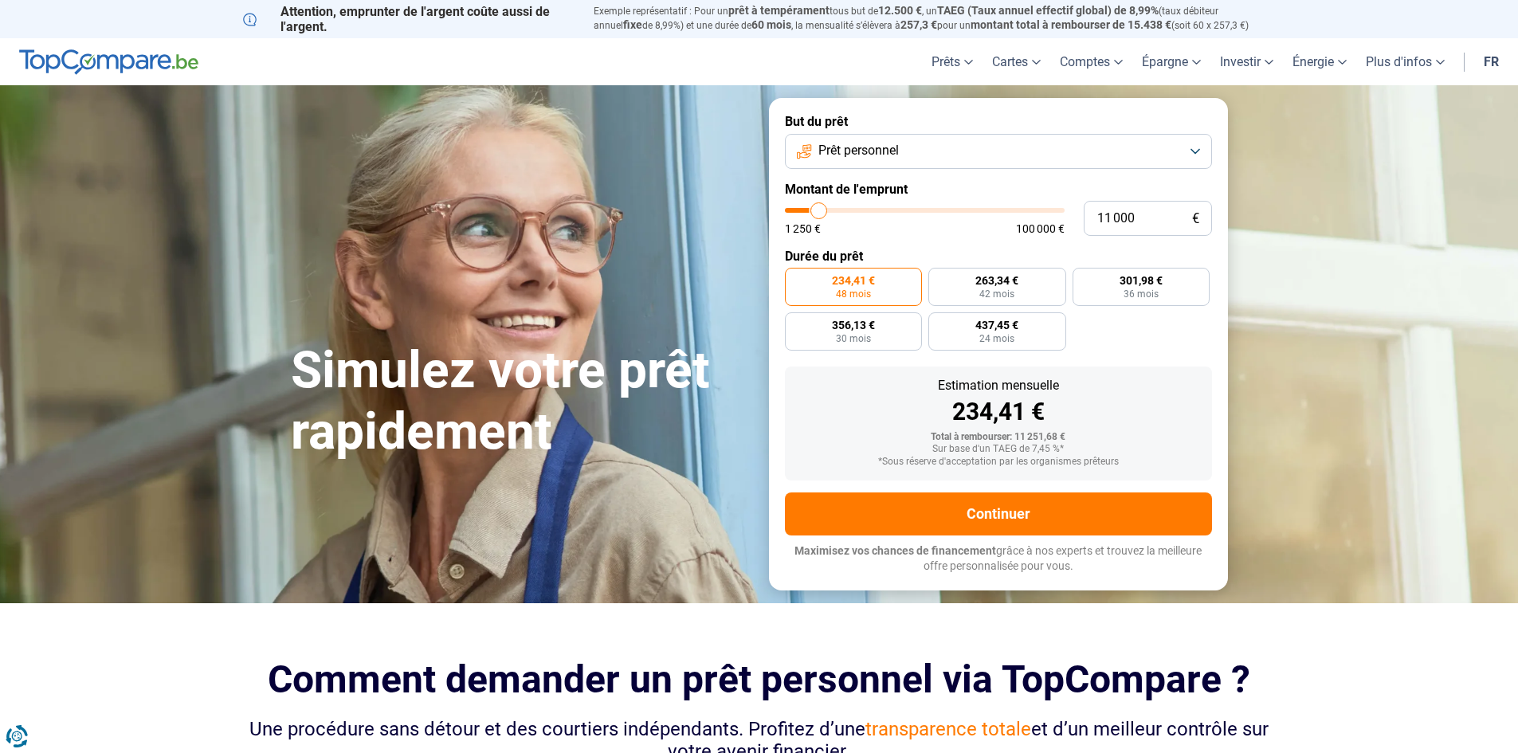
type input "11 250"
type input "11250"
type input "11 500"
type input "11500"
click at [821, 213] on input "range" at bounding box center [925, 210] width 280 height 5
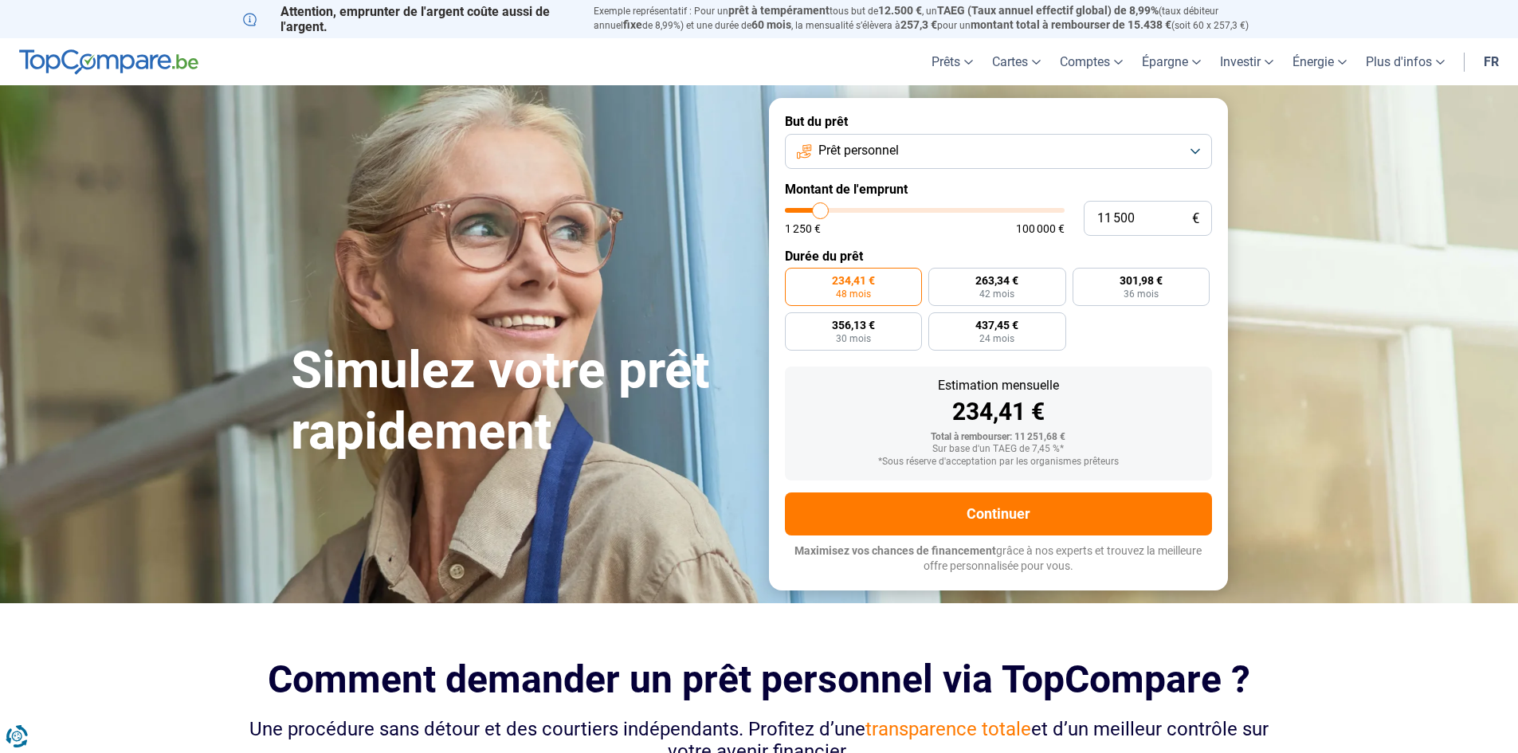
radio input "false"
type input "11 750"
type input "11750"
type input "12 000"
type input "12000"
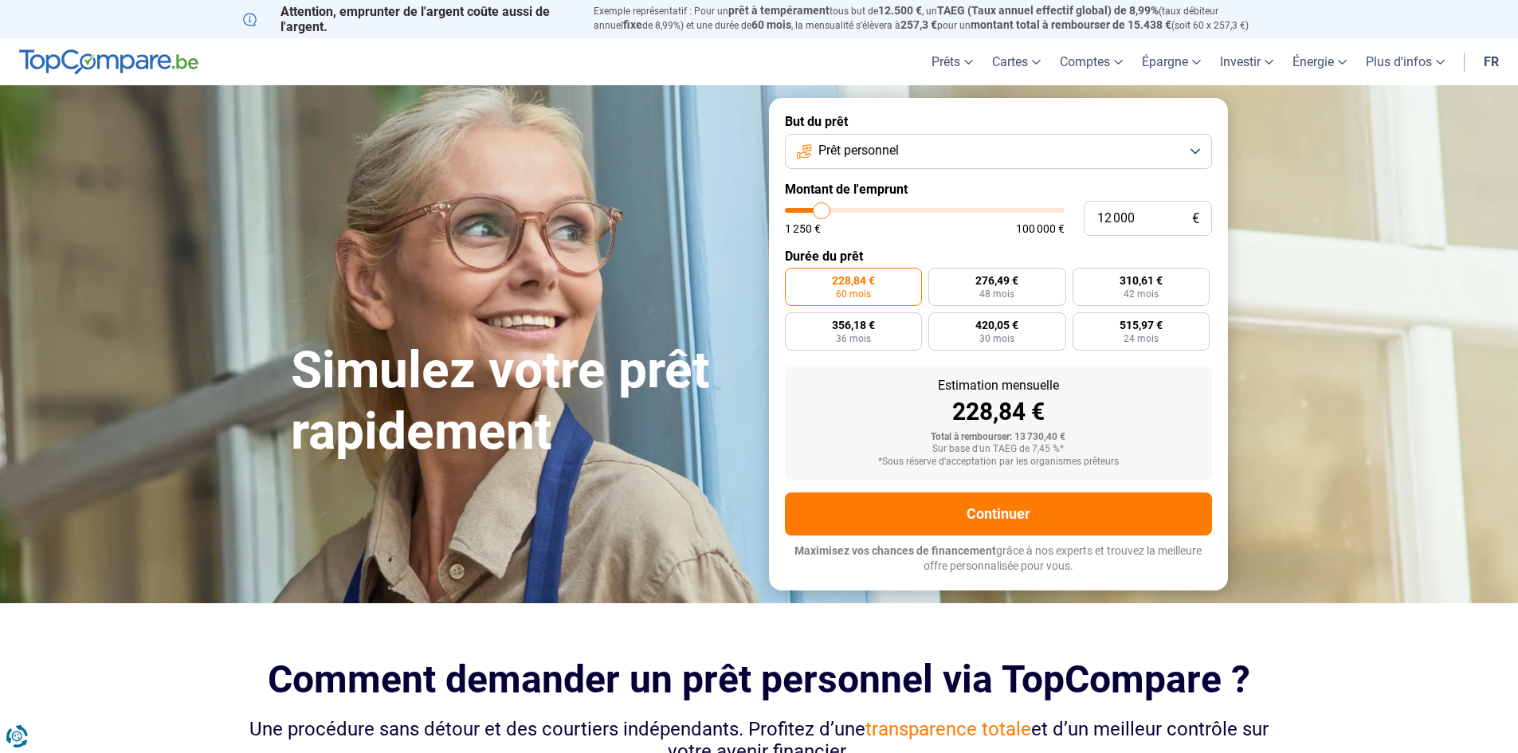
type input "12 500"
type input "12500"
click at [823, 213] on input "range" at bounding box center [925, 210] width 280 height 5
click at [821, 213] on input "range" at bounding box center [925, 210] width 280 height 5
type input "8 000"
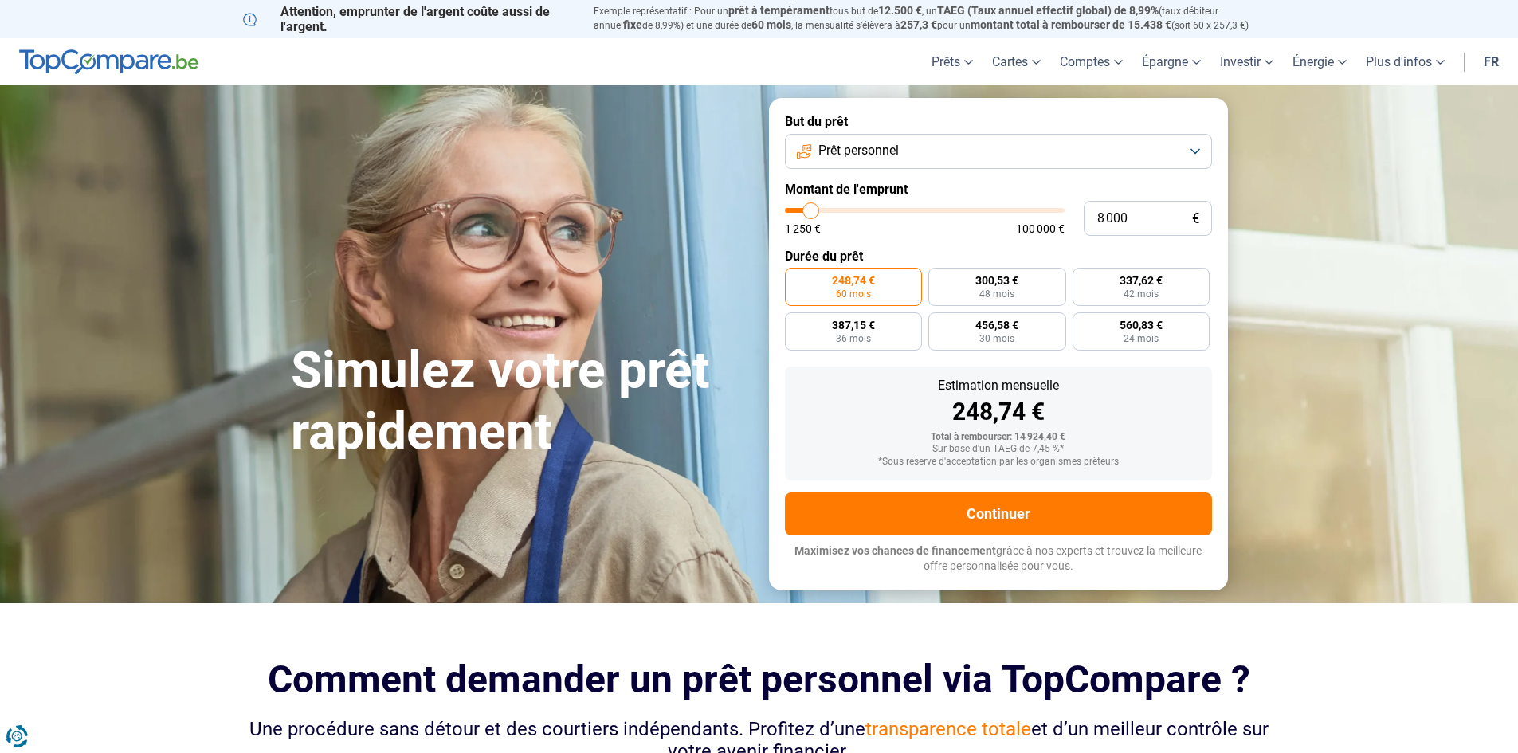
type input "8000"
click at [811, 208] on input "range" at bounding box center [925, 210] width 280 height 5
radio input "true"
click at [817, 208] on input "range" at bounding box center [925, 210] width 280 height 5
type input "9 500"
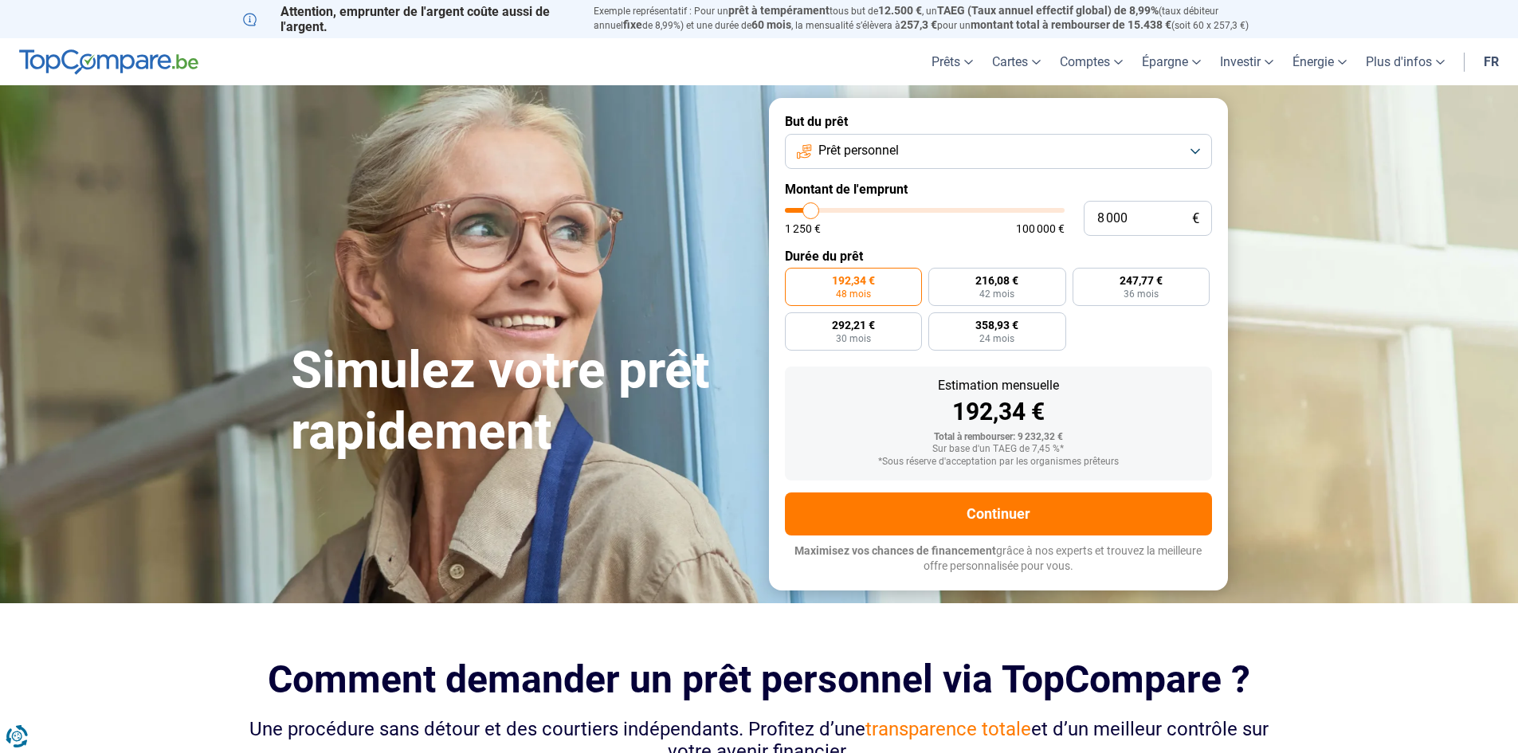
type input "9500"
type input "9 750"
type input "9750"
click at [816, 208] on input "range" at bounding box center [925, 210] width 280 height 5
type input "10 000"
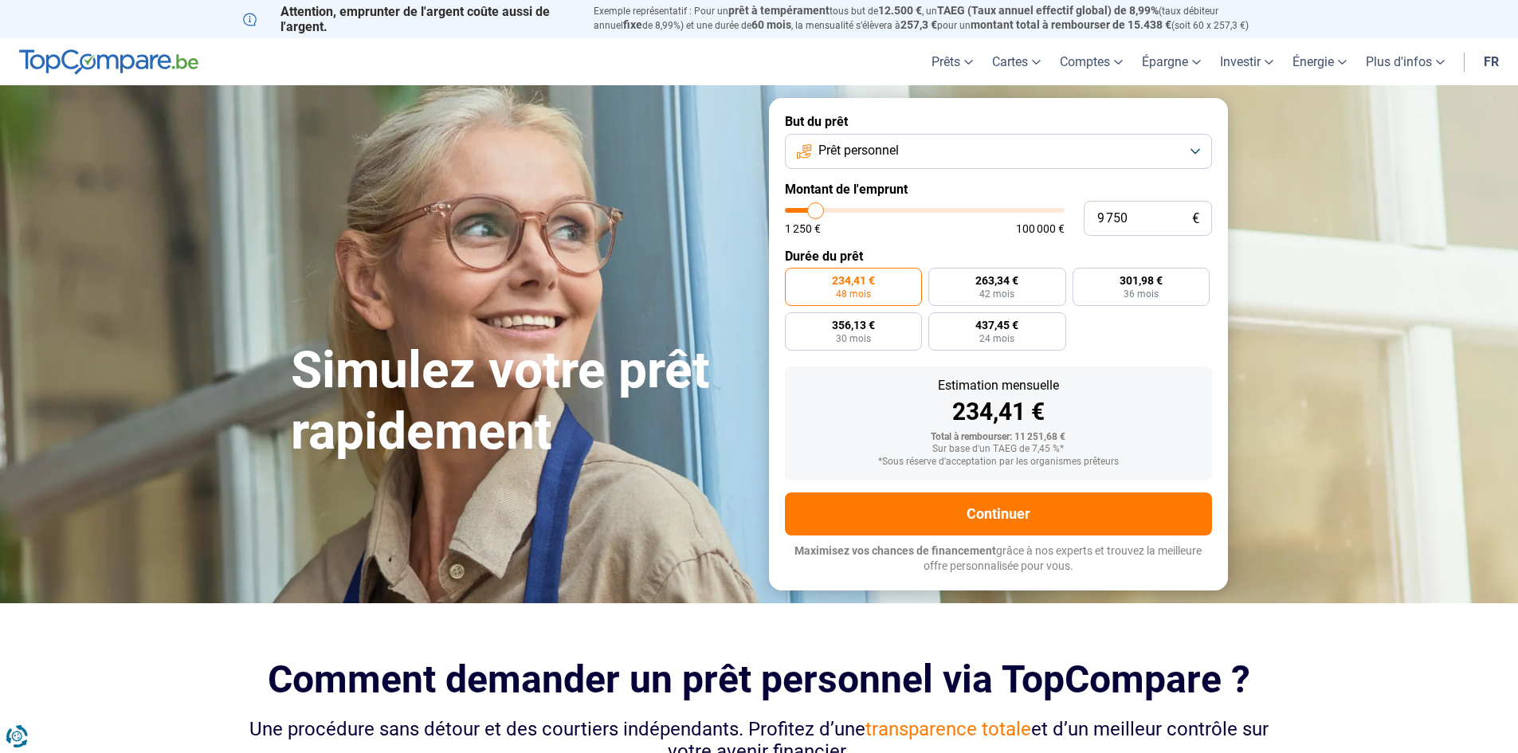
type input "10000"
type input "10 250"
type input "10250"
type input "10 000"
type input "10000"
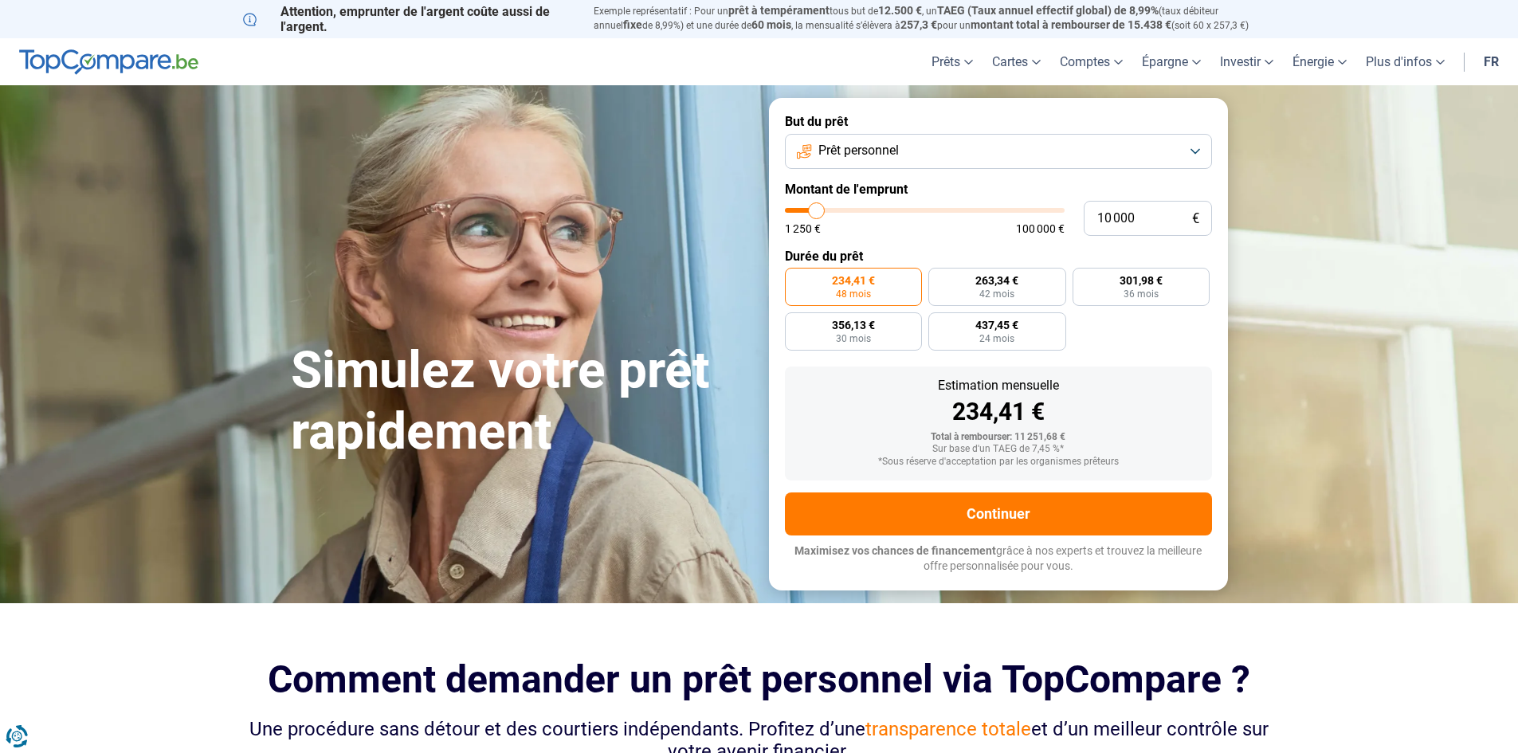
type input "9 750"
type input "9750"
type input "9 500"
type input "9500"
type input "9 750"
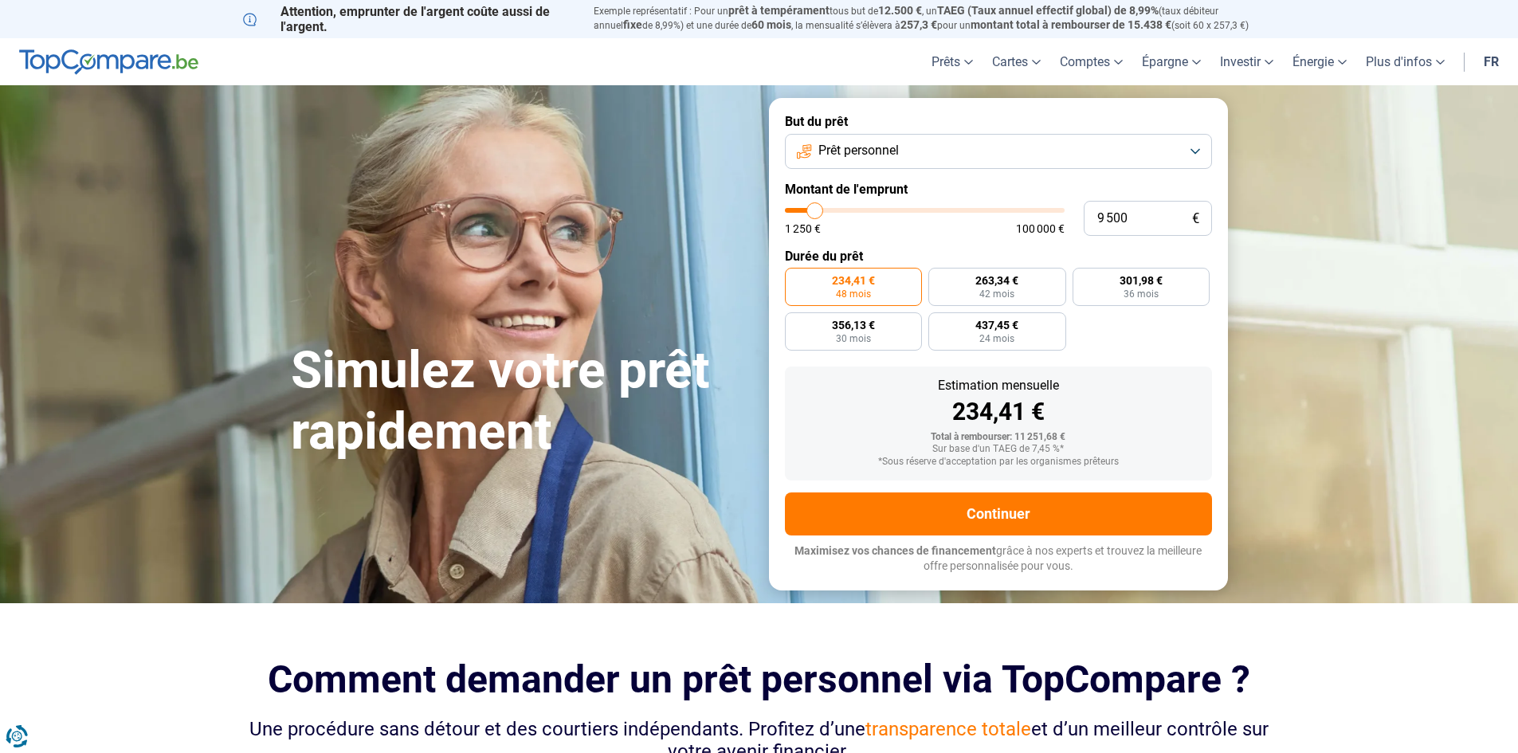
type input "9750"
type input "10 000"
type input "10000"
click at [817, 208] on input "range" at bounding box center [925, 210] width 280 height 5
